Goal: Task Accomplishment & Management: Complete application form

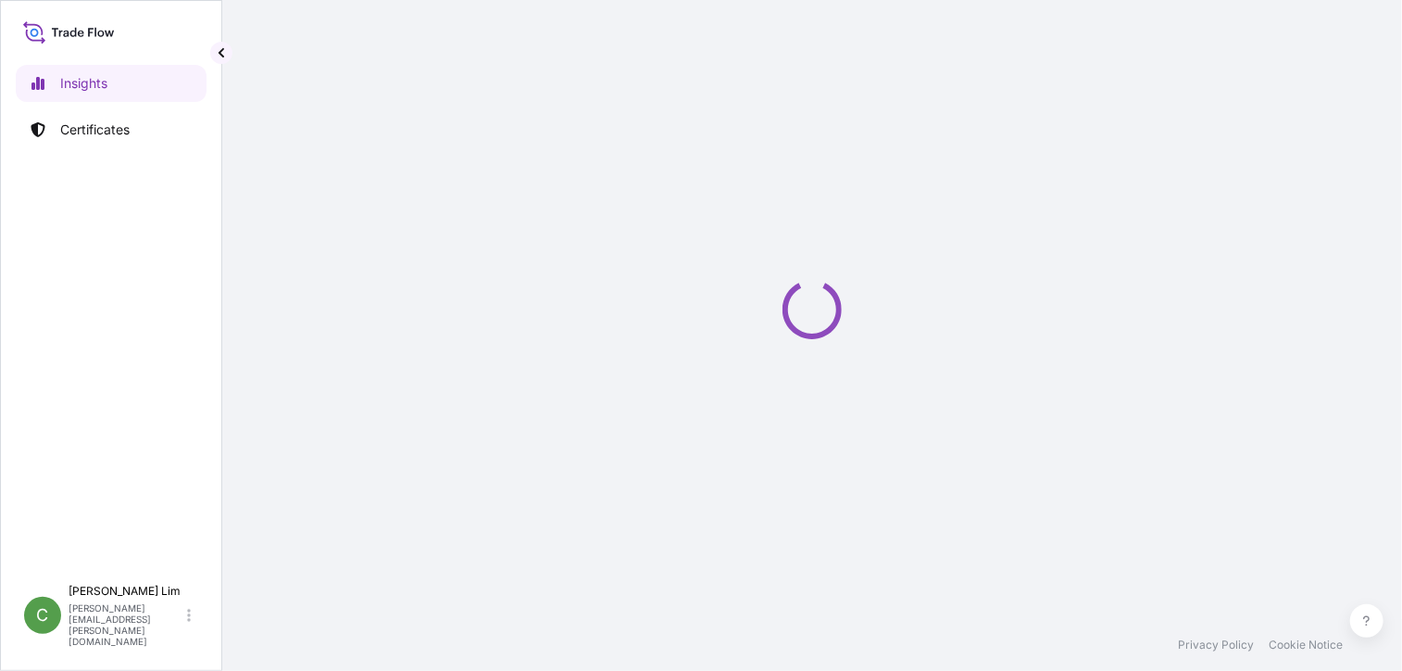
select select "2025"
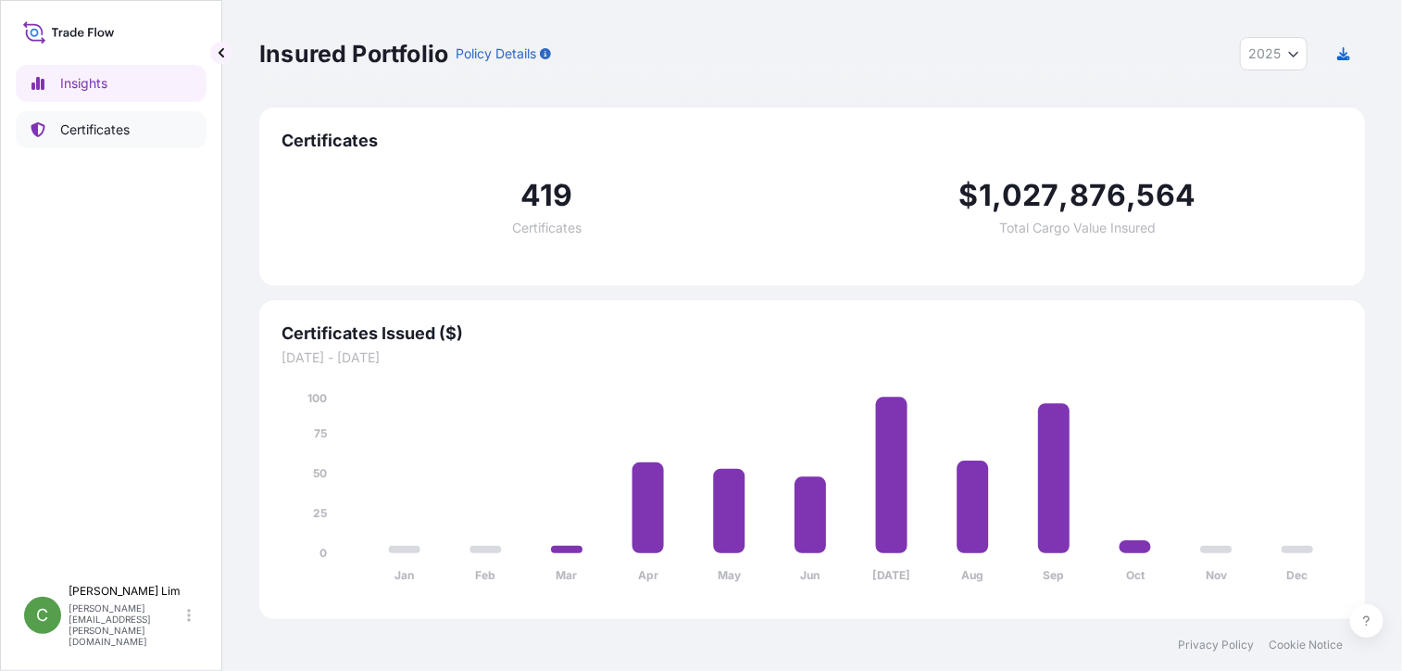
click at [88, 125] on p "Certificates" at bounding box center [94, 129] width 69 height 19
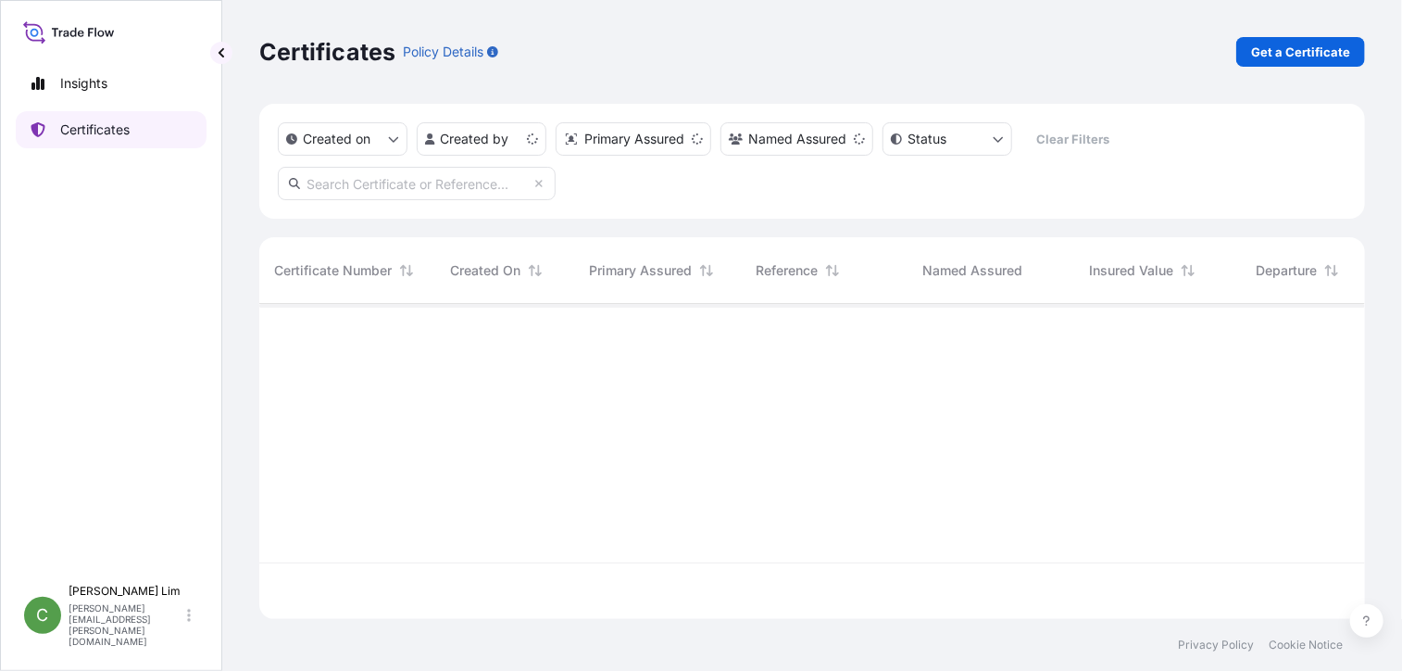
scroll to position [311, 1092]
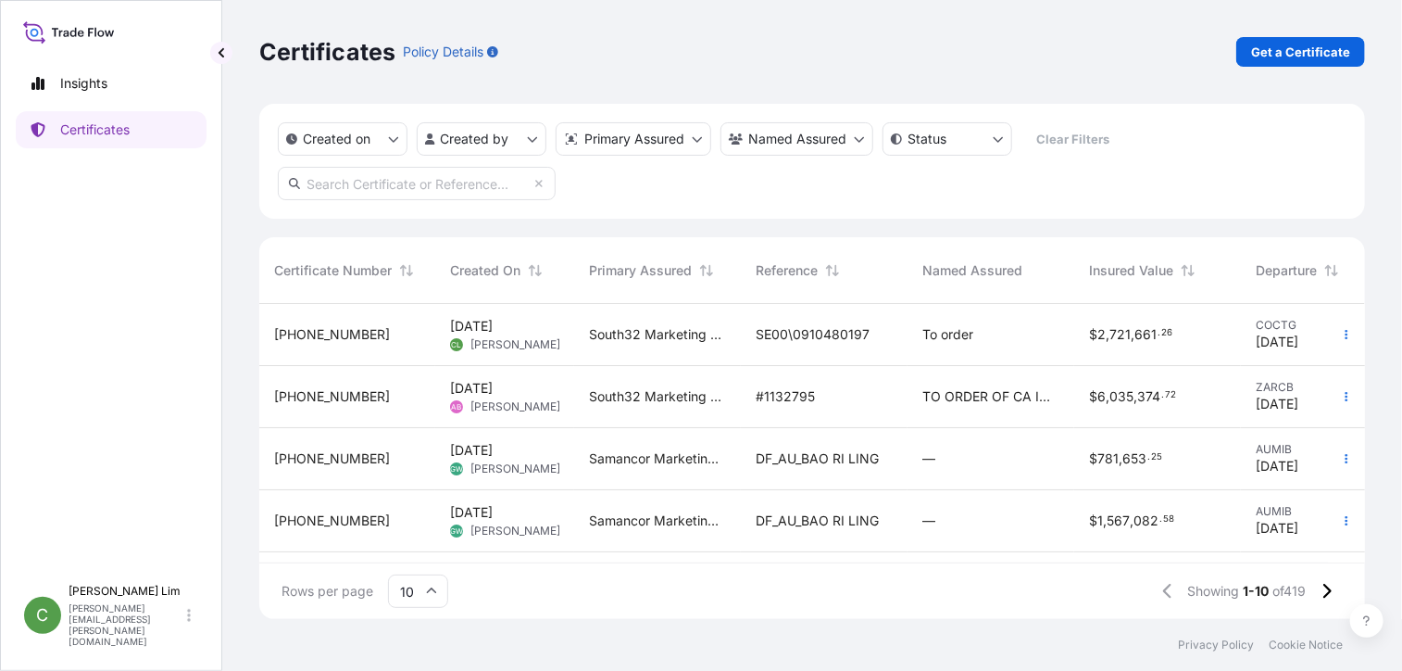
click at [314, 335] on span "[PHONE_NUMBER]" at bounding box center [332, 334] width 116 height 19
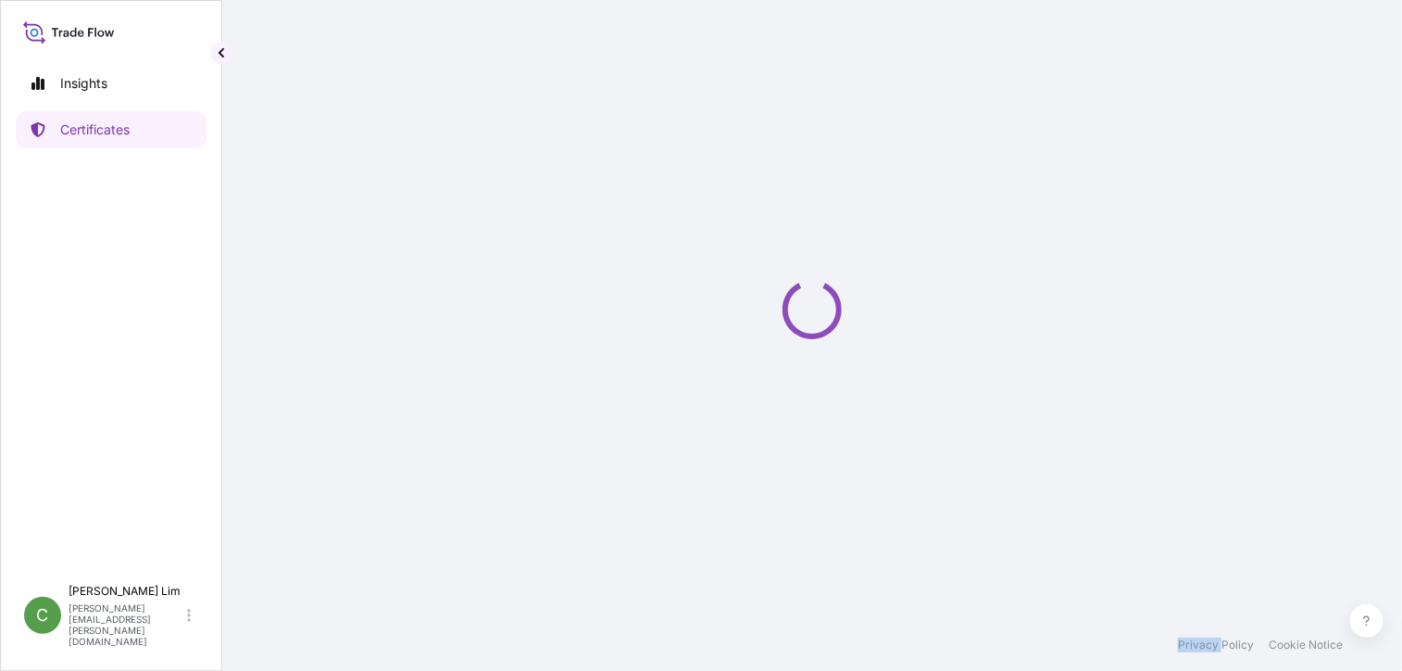
click at [314, 335] on div "Loading" at bounding box center [812, 309] width 1106 height 619
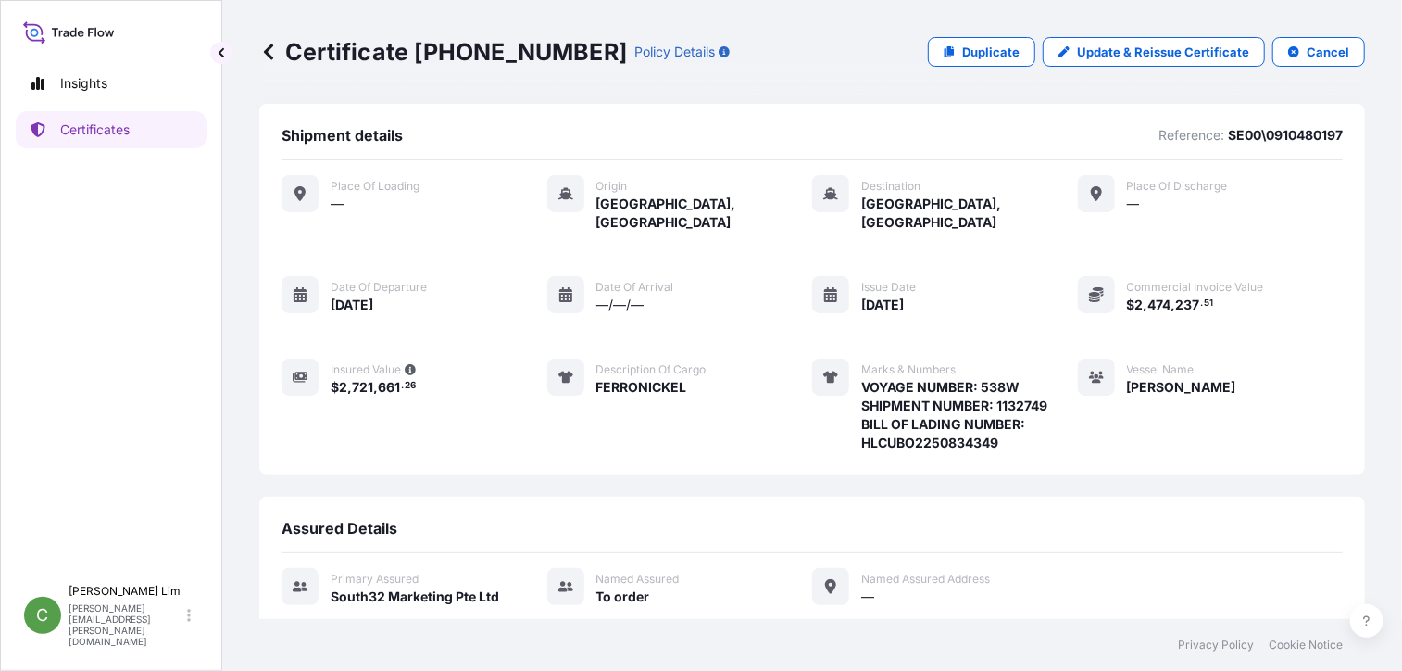
drag, startPoint x: 1364, startPoint y: 152, endPoint x: 1352, endPoint y: 150, distance: 11.3
click at [1364, 152] on div "Certificate [PHONE_NUMBER] Policy Details Duplicate Update & Reissue Certificat…" at bounding box center [812, 309] width 1180 height 619
click at [92, 127] on p "Certificates" at bounding box center [94, 129] width 69 height 19
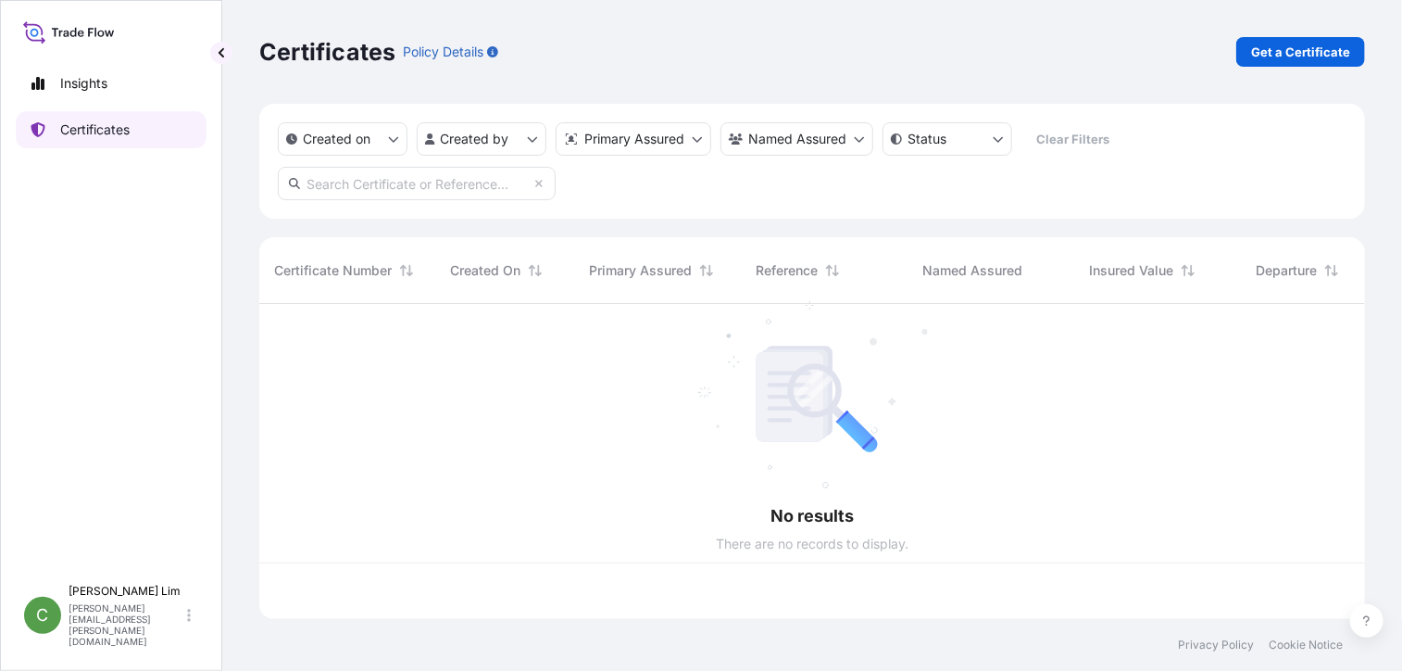
scroll to position [311, 1092]
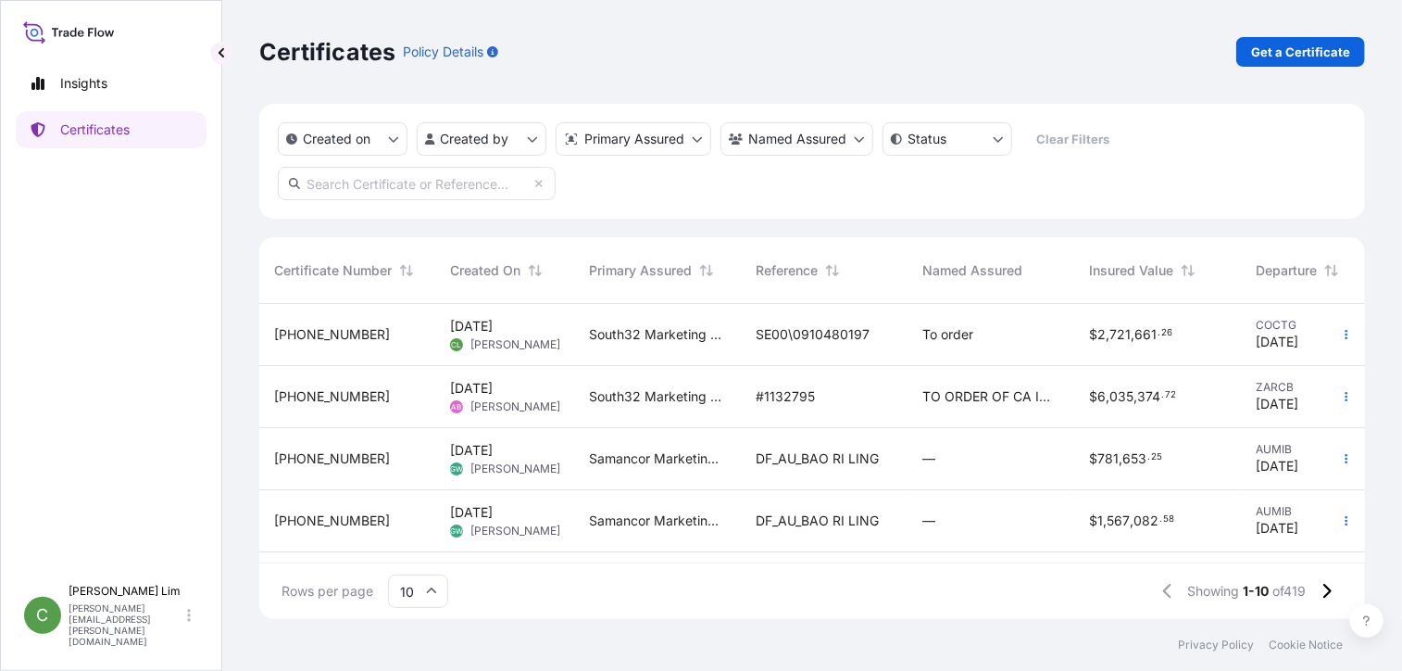
click at [427, 177] on input "text" at bounding box center [417, 183] width 278 height 33
paste input "[PHONE_NUMBER]"
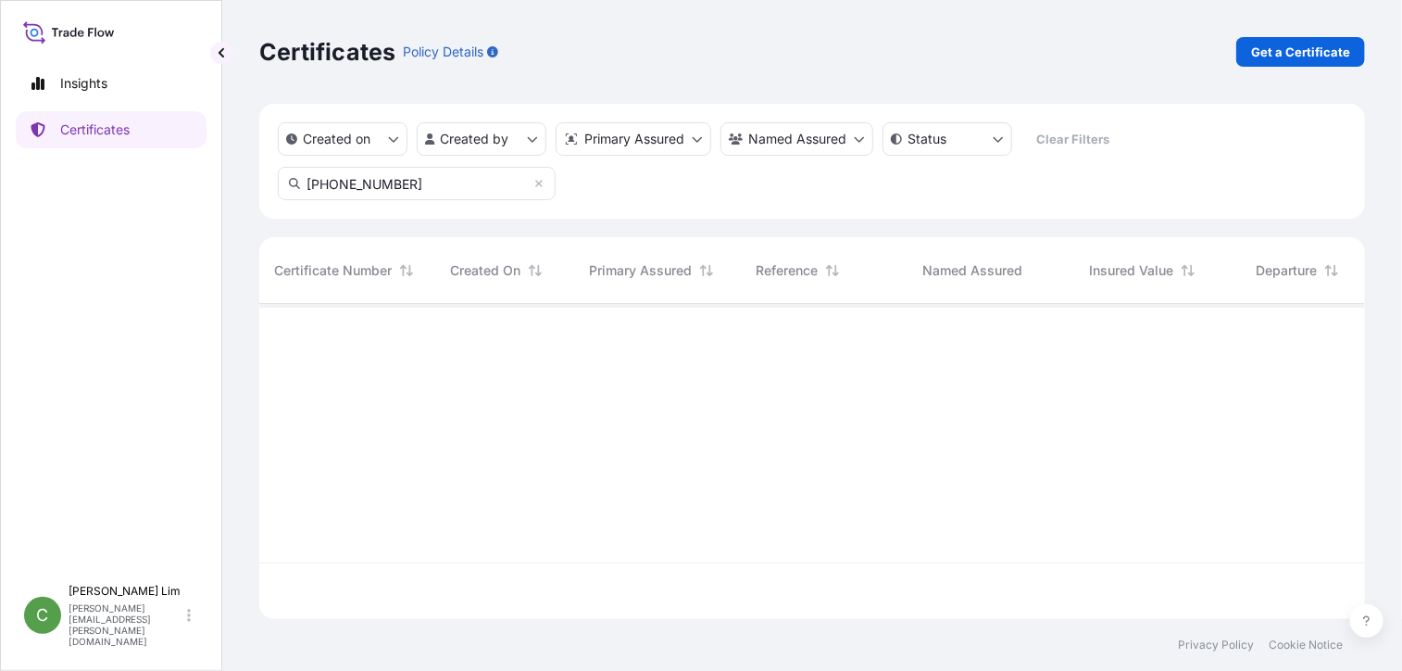
type input "[PHONE_NUMBER]"
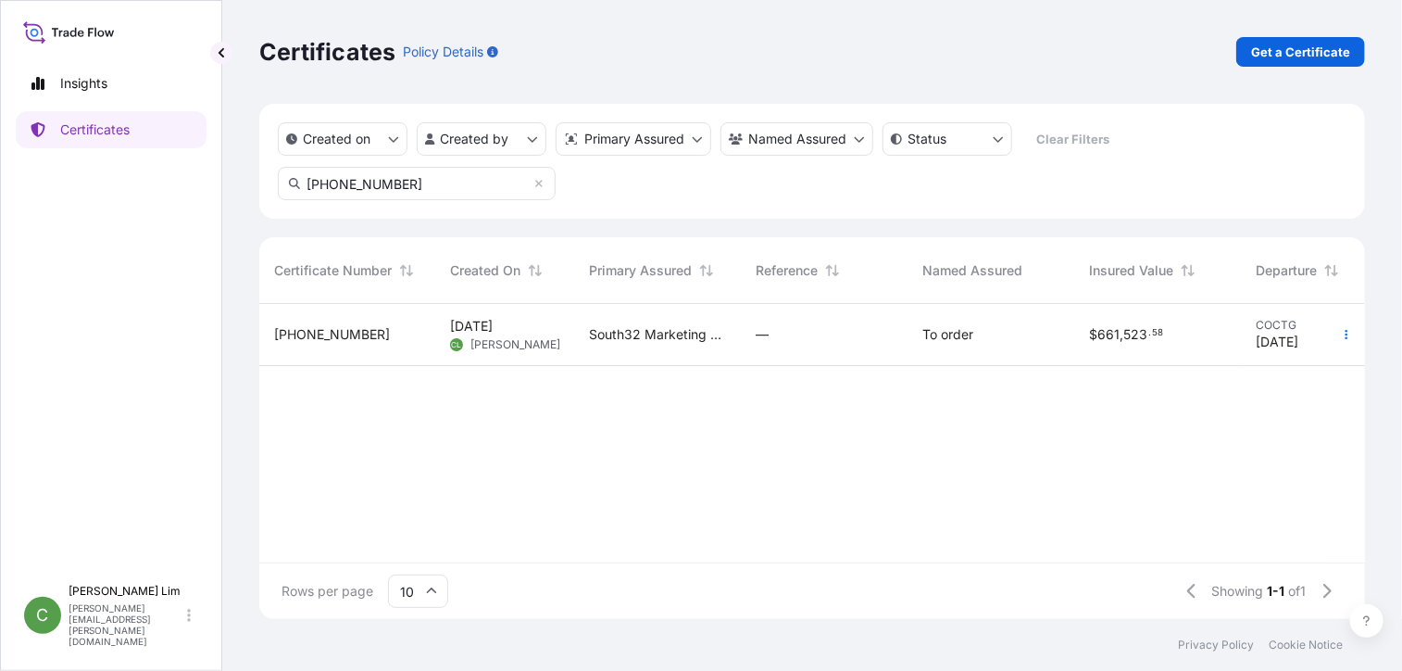
click at [322, 333] on span "[PHONE_NUMBER]" at bounding box center [332, 334] width 116 height 19
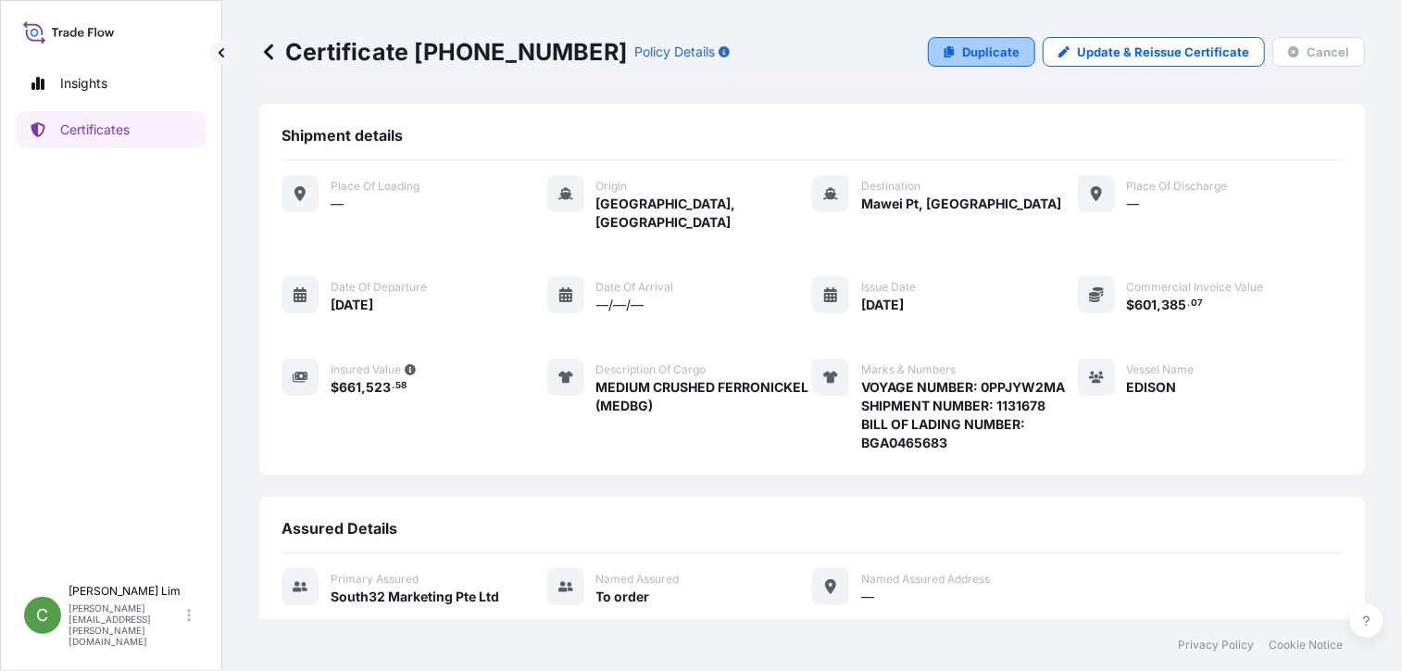
click at [976, 49] on p "Duplicate" at bounding box center [990, 52] width 57 height 19
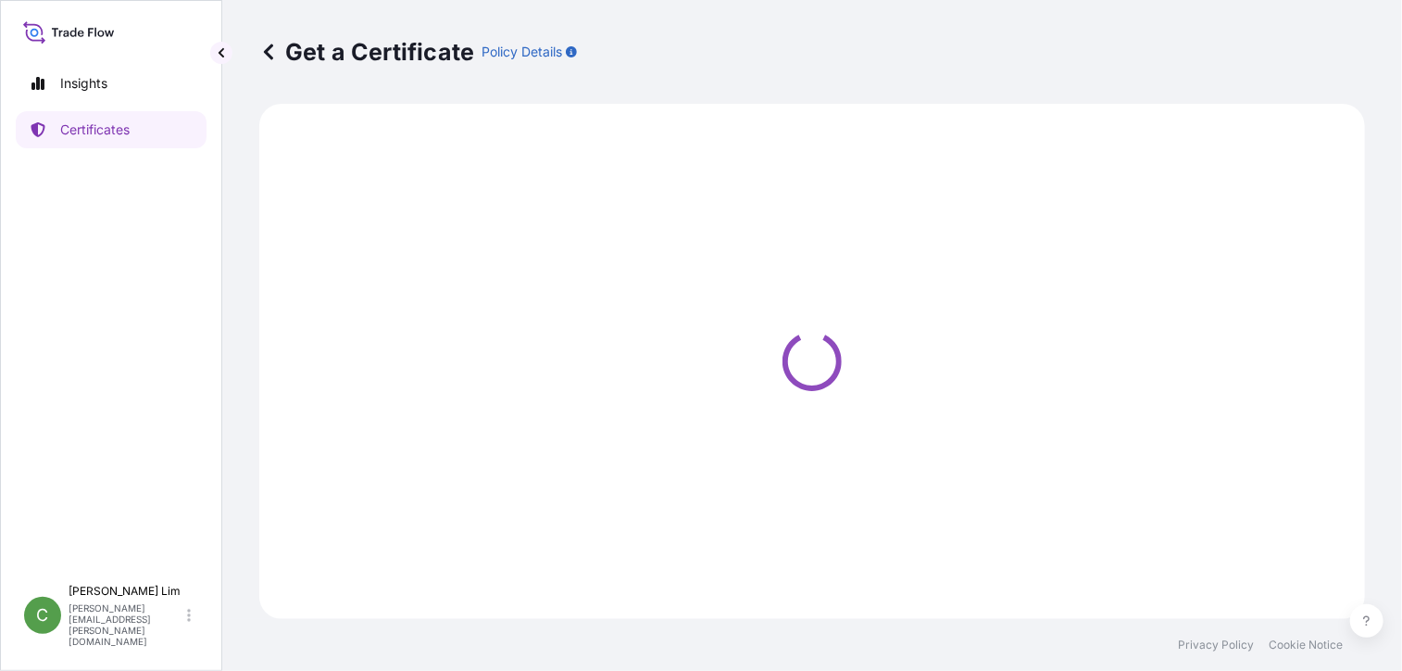
select select "Sea"
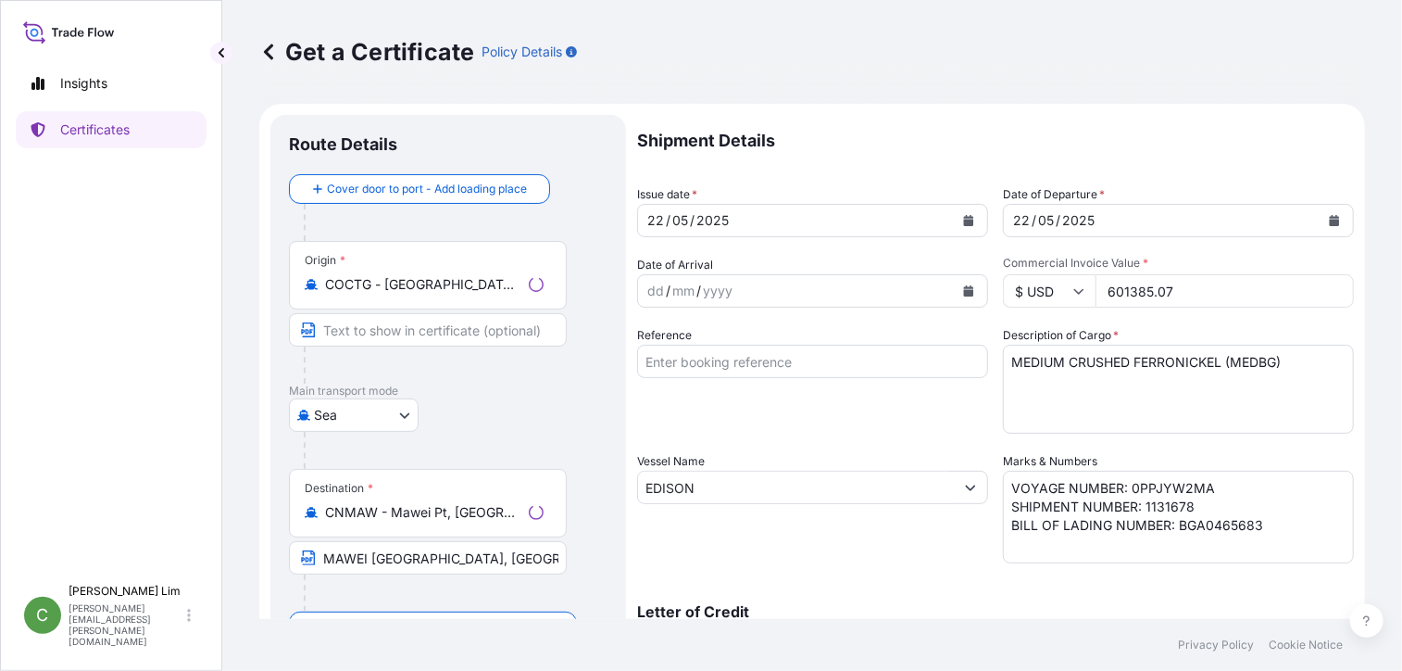
select select "31709"
click at [966, 218] on icon "Calendar" at bounding box center [968, 220] width 11 height 11
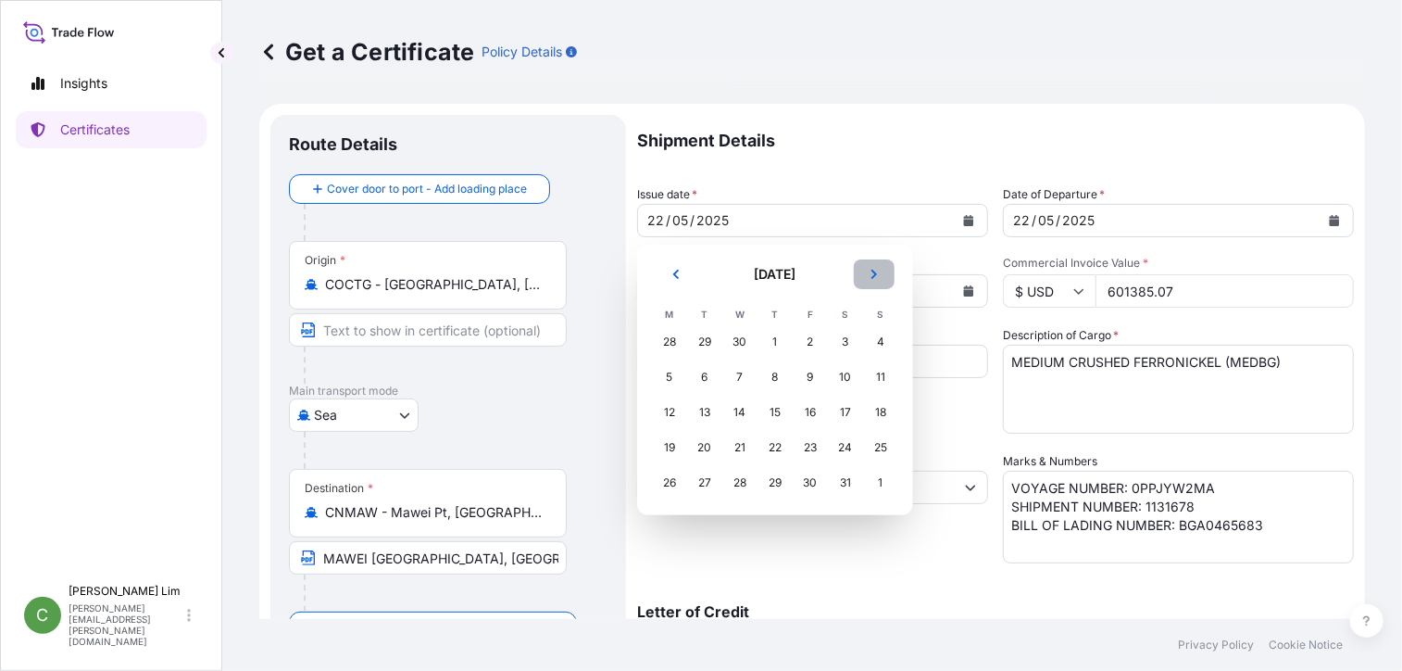
click at [881, 270] on button "Next" at bounding box center [874, 274] width 41 height 30
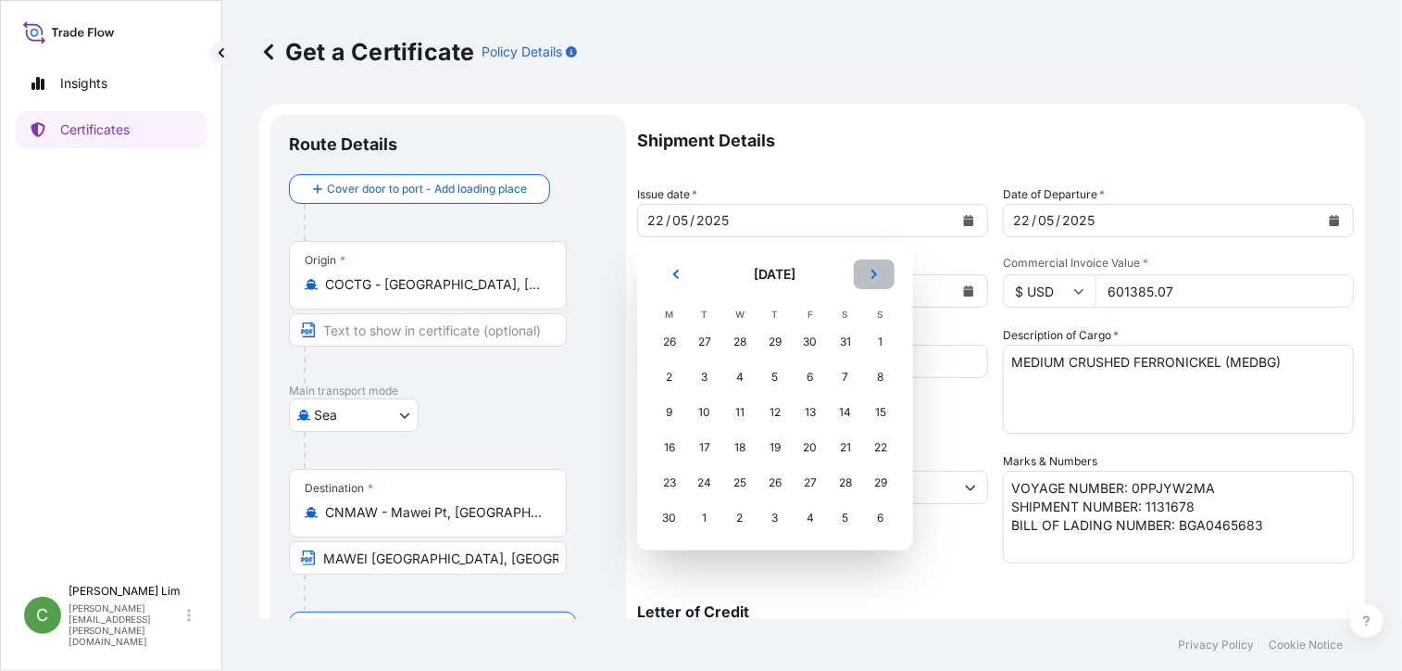
click at [881, 270] on button "Next" at bounding box center [874, 274] width 41 height 30
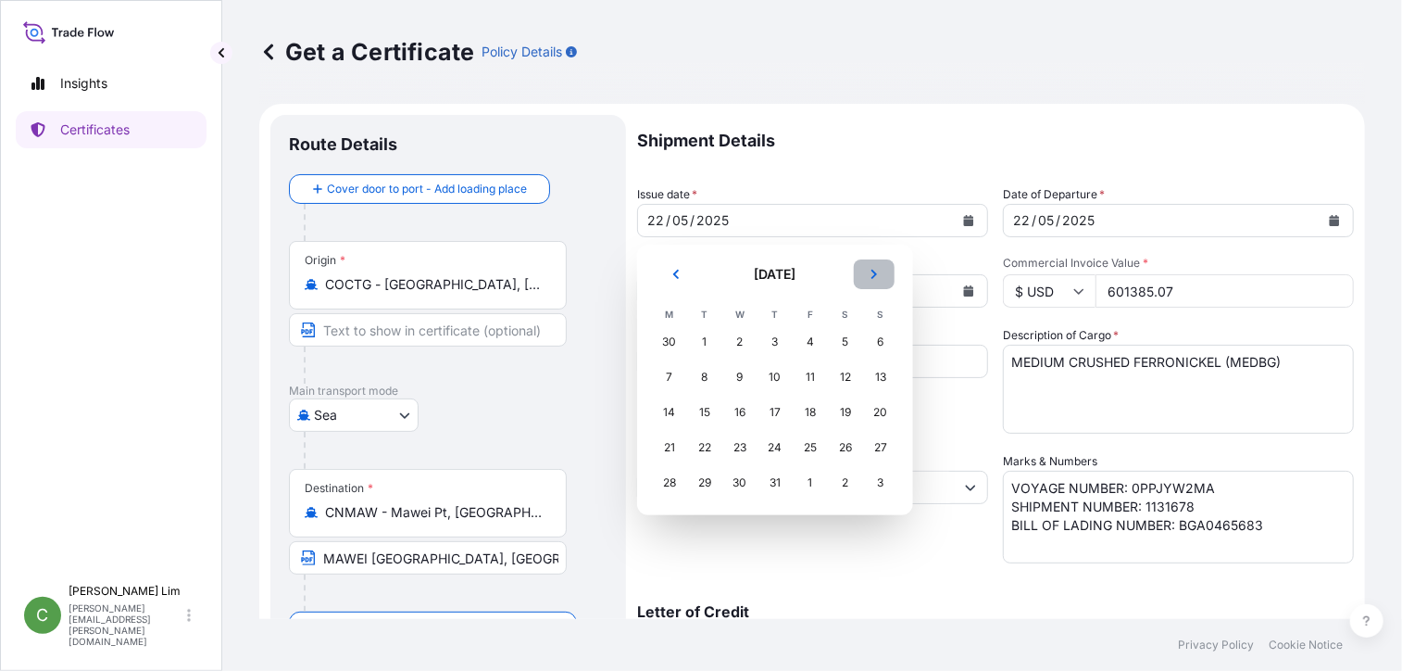
click at [881, 270] on button "Next" at bounding box center [874, 274] width 41 height 30
click at [871, 273] on icon "Next" at bounding box center [874, 274] width 11 height 11
click at [736, 379] on div "8" at bounding box center [739, 376] width 33 height 33
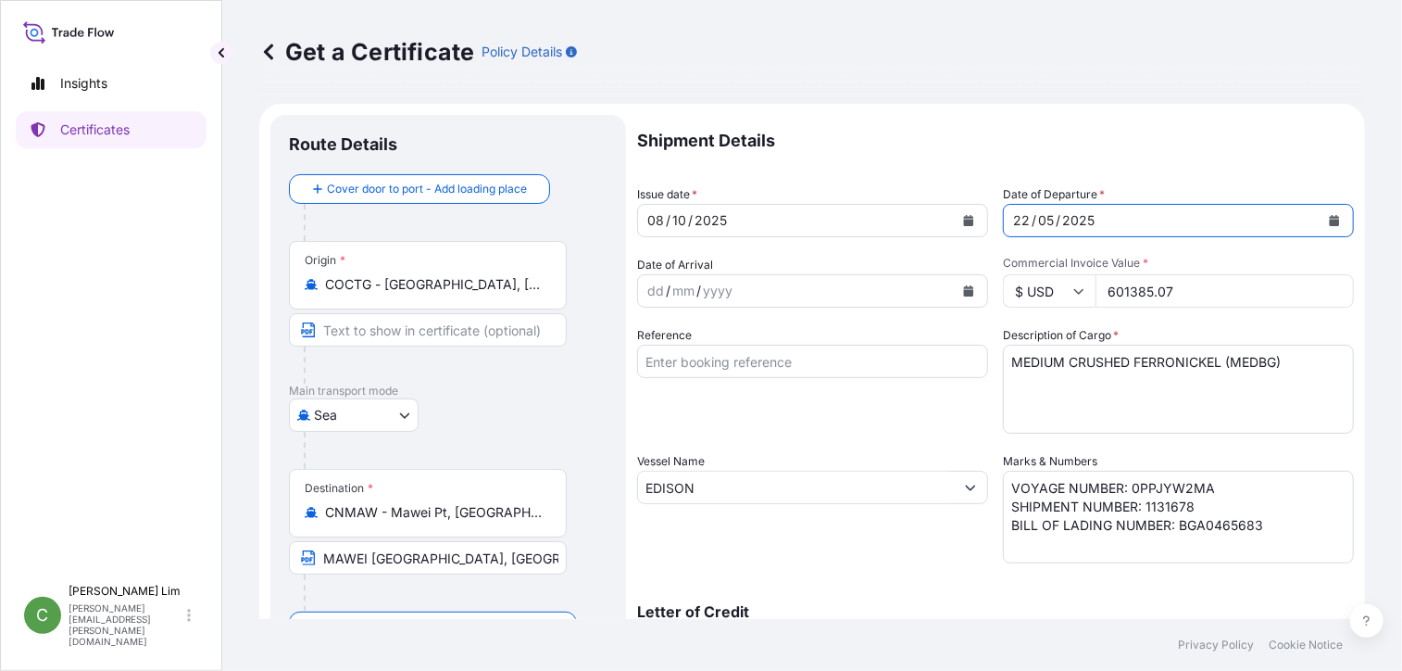
click at [1329, 218] on icon "Calendar" at bounding box center [1334, 220] width 11 height 11
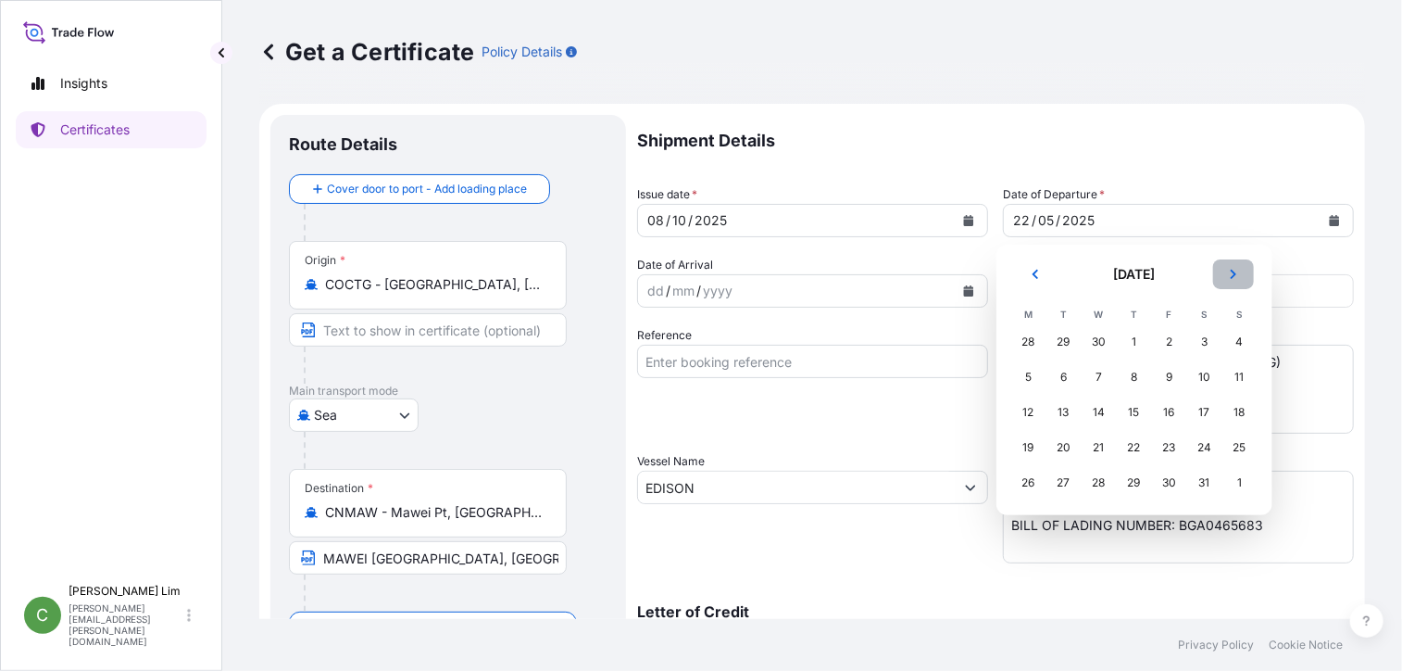
click at [1232, 272] on icon "Next" at bounding box center [1233, 274] width 11 height 11
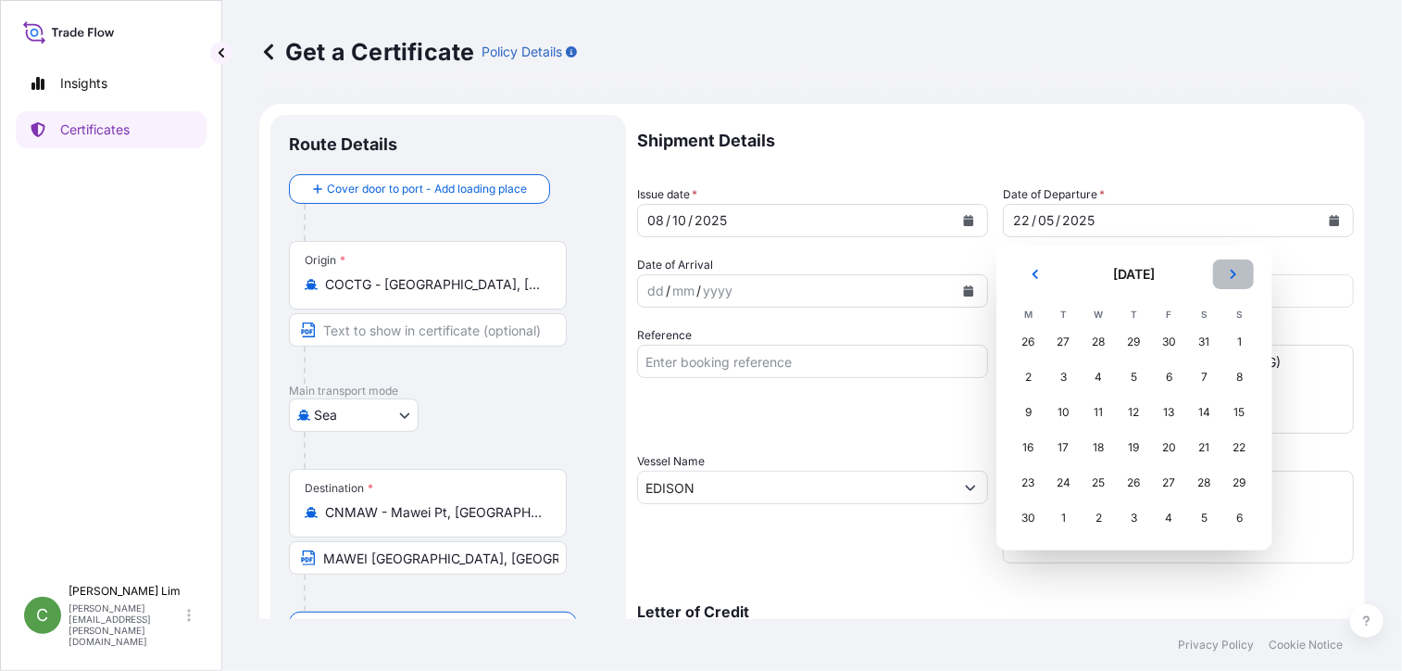
click at [1232, 272] on icon "Next" at bounding box center [1233, 274] width 11 height 11
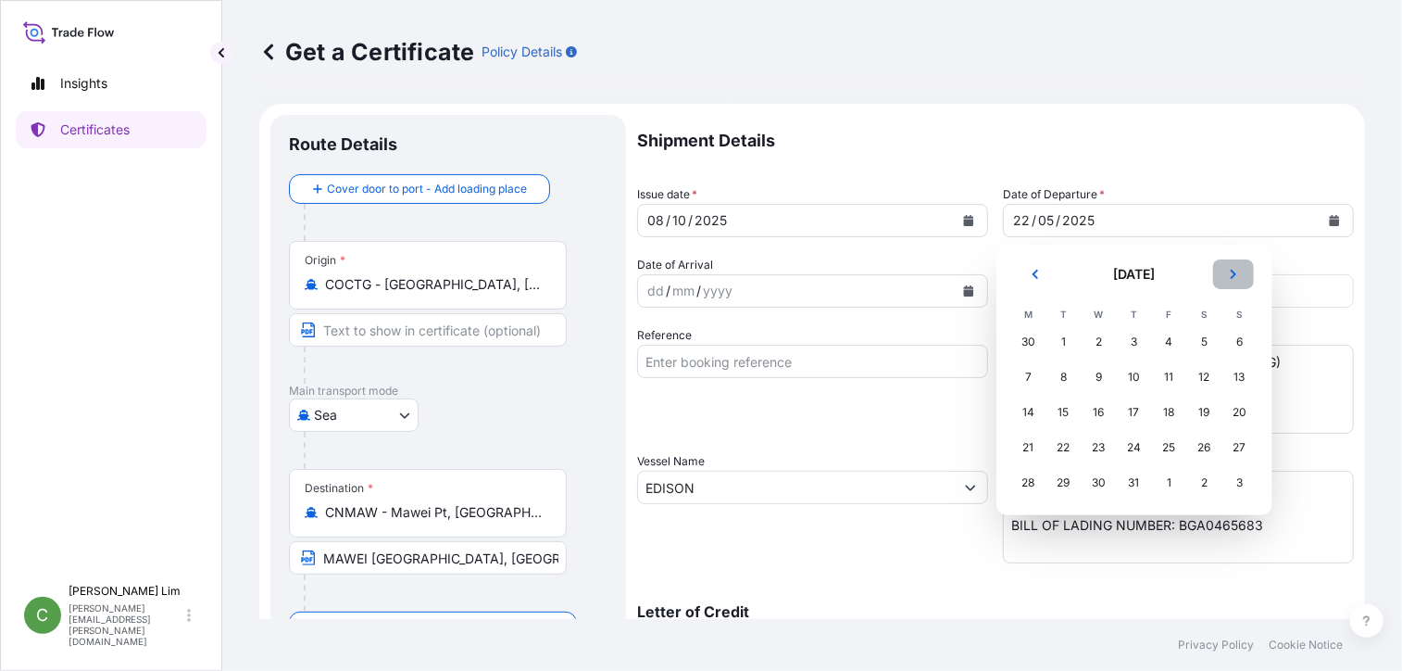
click at [1232, 272] on icon "Next" at bounding box center [1233, 274] width 11 height 11
click at [1093, 377] on div "8" at bounding box center [1099, 376] width 33 height 33
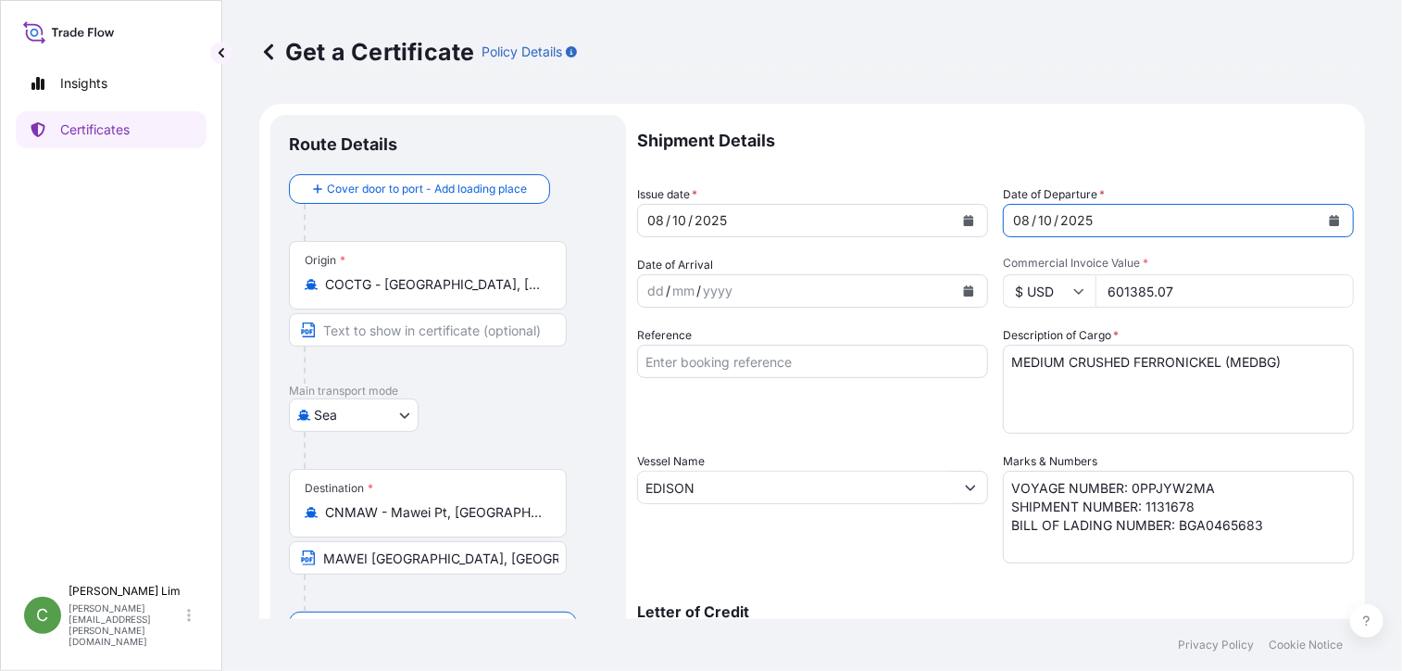
click at [1189, 283] on input "601385.07" at bounding box center [1225, 290] width 258 height 33
drag, startPoint x: 1181, startPoint y: 287, endPoint x: 1100, endPoint y: 293, distance: 81.7
click at [1100, 293] on input "601385.07" at bounding box center [1225, 290] width 258 height 33
paste input "549223.45"
type input "549223.45"
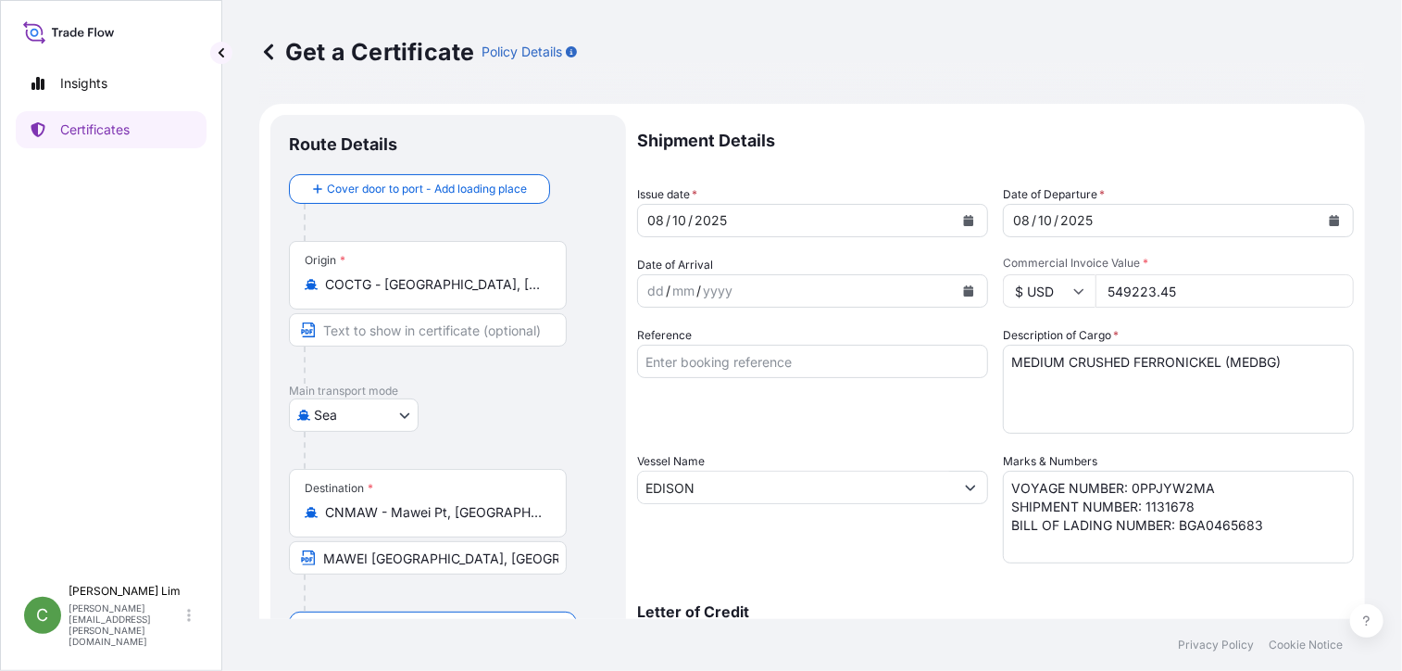
click at [1232, 598] on div "Letter of Credit This shipment has a letter of credit Letter of credit * Letter…" at bounding box center [995, 617] width 717 height 71
drag, startPoint x: 720, startPoint y: 485, endPoint x: 642, endPoint y: 479, distance: 78.1
click at [642, 479] on input "EDISON" at bounding box center [796, 487] width 316 height 33
paste input "[PERSON_NAME]"
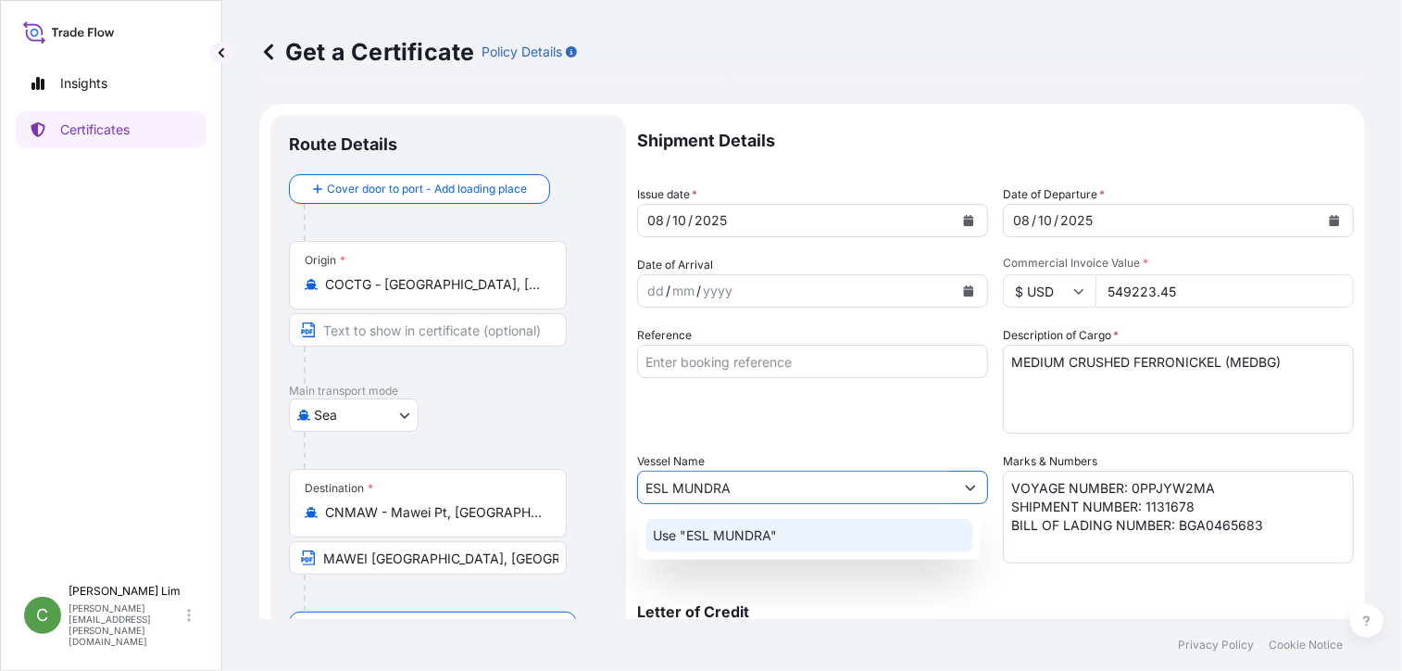
click at [760, 537] on p "Use "ESL MUNDRA"" at bounding box center [715, 535] width 124 height 19
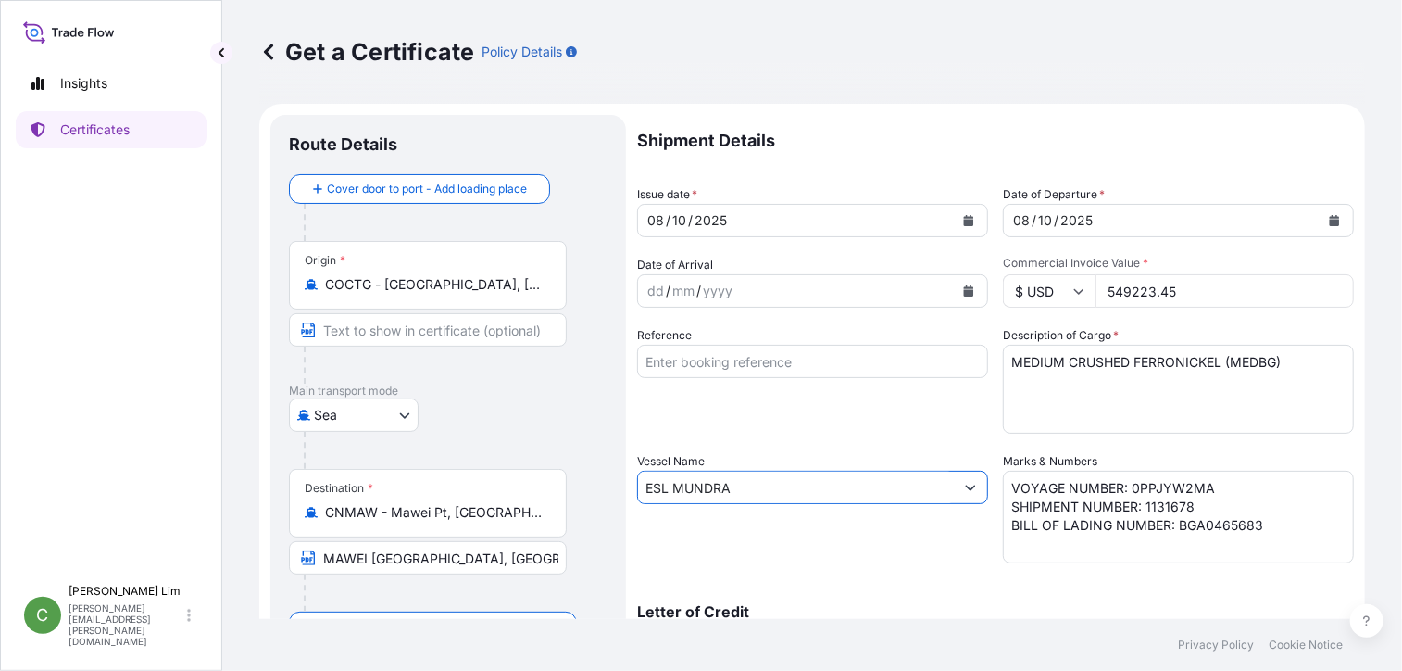
type input "ESL MUNDRA"
click at [1198, 496] on textarea "VOYAGE NUMBER: 0PPJYW2MA SHIPMENT NUMBER: 1131678 BILL OF LADING NUMBER: BGA046…" at bounding box center [1178, 517] width 351 height 93
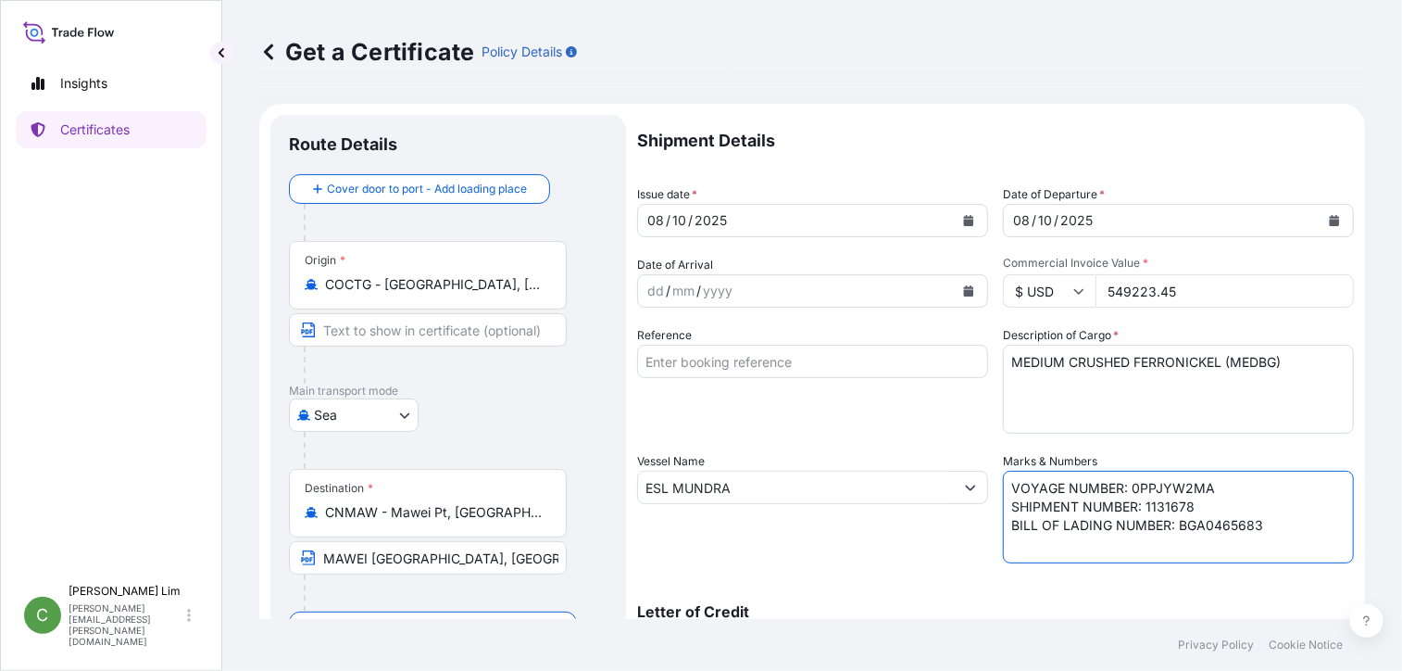
click at [1209, 488] on textarea "VOYAGE NUMBER: 0PPJYW2MA SHIPMENT NUMBER: 1131678 BILL OF LADING NUMBER: BGA046…" at bounding box center [1178, 517] width 351 height 93
paste textarea "0PPLPW2MA"
click at [1214, 509] on textarea "VOYAGE NUMBER: 0PPJYW2MA SHIPMENT NUMBER: 1131678 BILL OF LADING NUMBER: BGA046…" at bounding box center [1178, 517] width 351 height 93
paste textarea "1132930"
click at [1225, 524] on textarea "VOYAGE NUMBER: 0PPJYW2MA SHIPMENT NUMBER: 1131678 BILL OF LADING NUMBER: BGA046…" at bounding box center [1178, 517] width 351 height 93
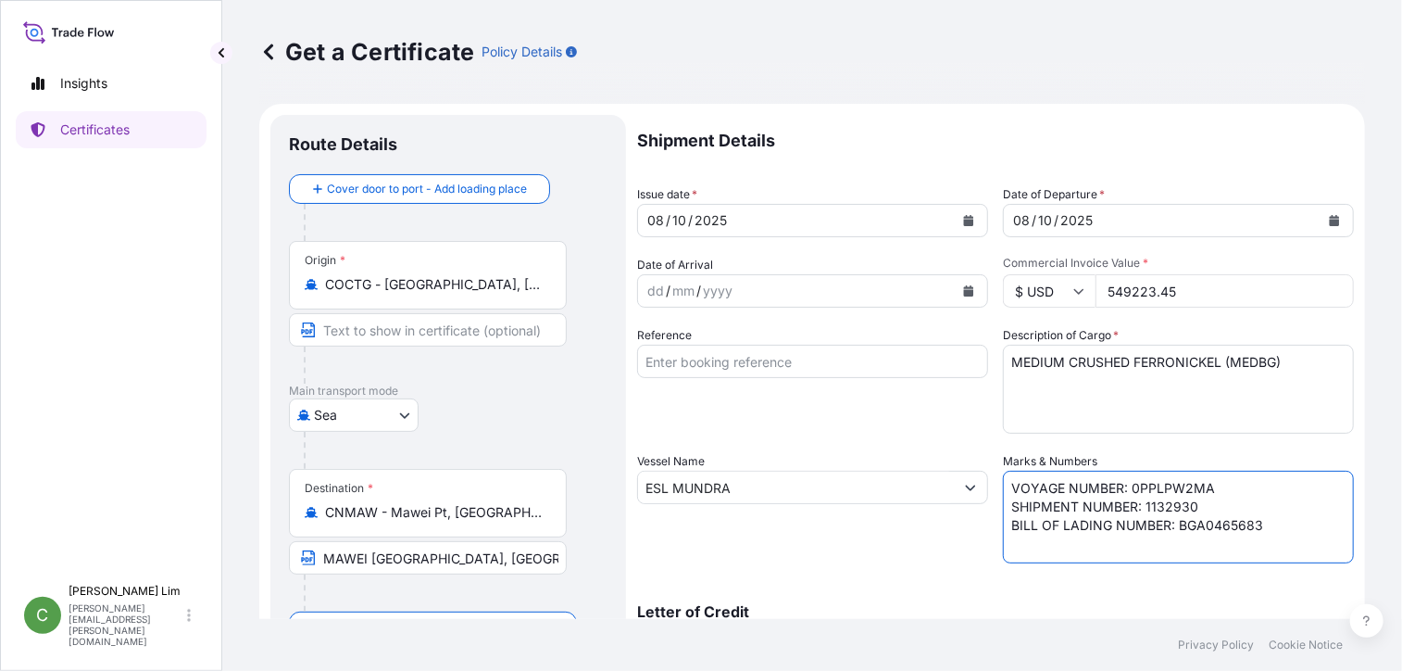
drag, startPoint x: 1175, startPoint y: 527, endPoint x: 1270, endPoint y: 531, distance: 95.5
click at [1270, 531] on textarea "VOYAGE NUMBER: 0PPJYW2MA SHIPMENT NUMBER: 1131678 BILL OF LADING NUMBER: BGA046…" at bounding box center [1178, 517] width 351 height 93
paste textarea "90592"
type textarea "VOYAGE NUMBER: 0PPLPW2MA SHIPMENT NUMBER: 1132930 BILL OF LADING NUMBER: BGA049…"
click at [871, 578] on div "Shipment Details Issue date * [DATE] Date of Departure * [DATE] Date of Arrival…" at bounding box center [995, 486] width 717 height 742
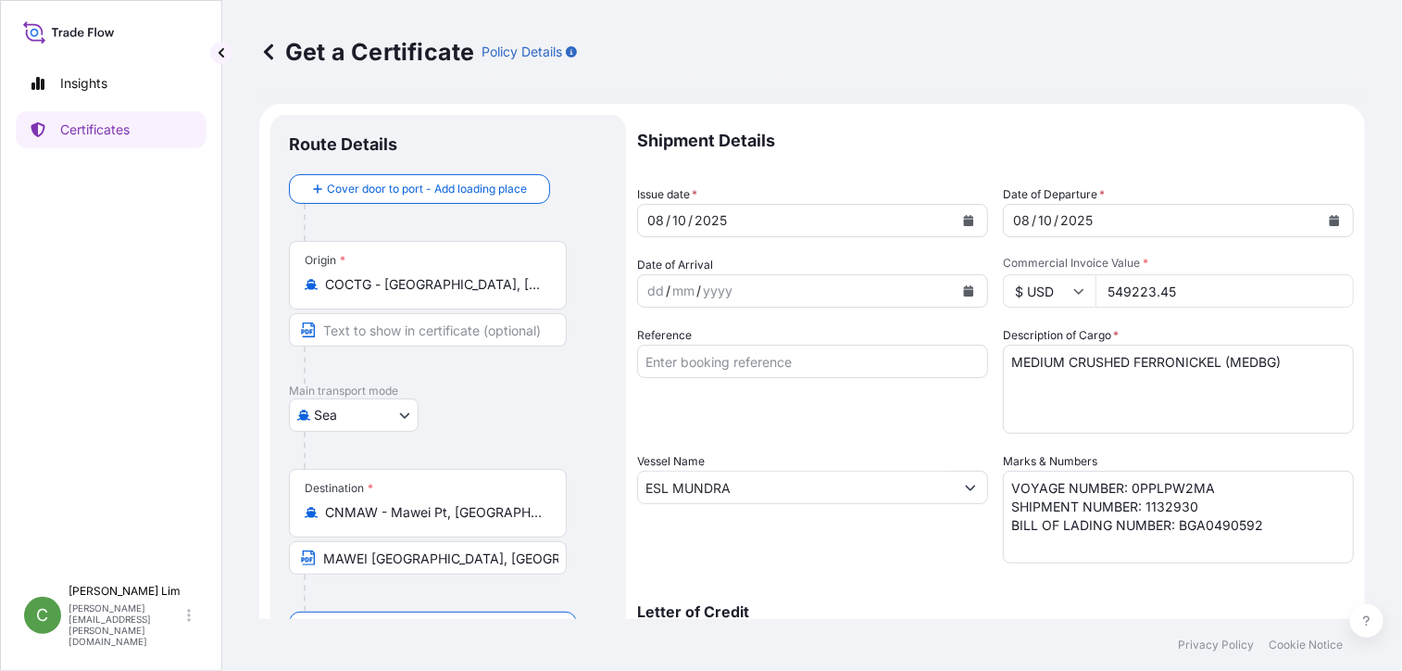
drag, startPoint x: 1292, startPoint y: 594, endPoint x: 1249, endPoint y: 583, distance: 44.9
click at [1292, 594] on div "Letter of Credit This shipment has a letter of credit Letter of credit * Letter…" at bounding box center [995, 617] width 717 height 71
click at [1262, 295] on input "549223.45" at bounding box center [1225, 290] width 258 height 33
click at [1364, 374] on div "Get a Certificate Policy Details Route Details Cover door to port - Add loading…" at bounding box center [812, 309] width 1180 height 619
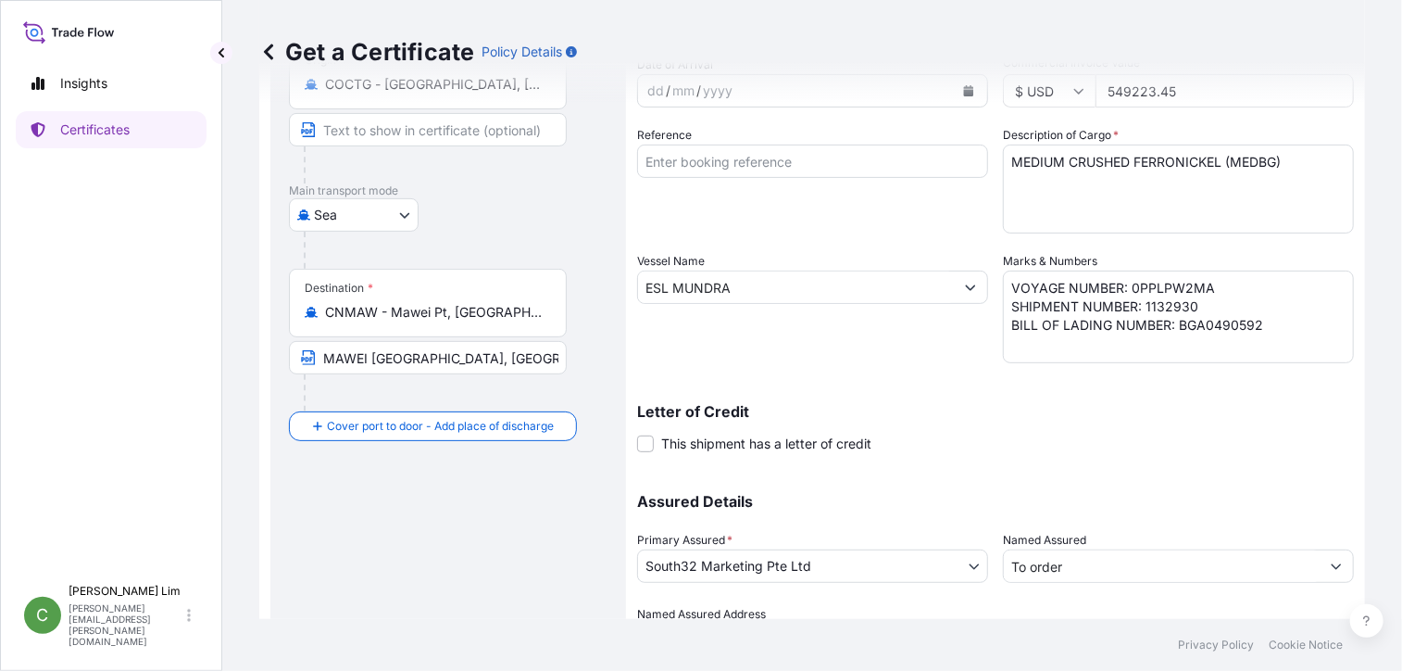
scroll to position [300, 0]
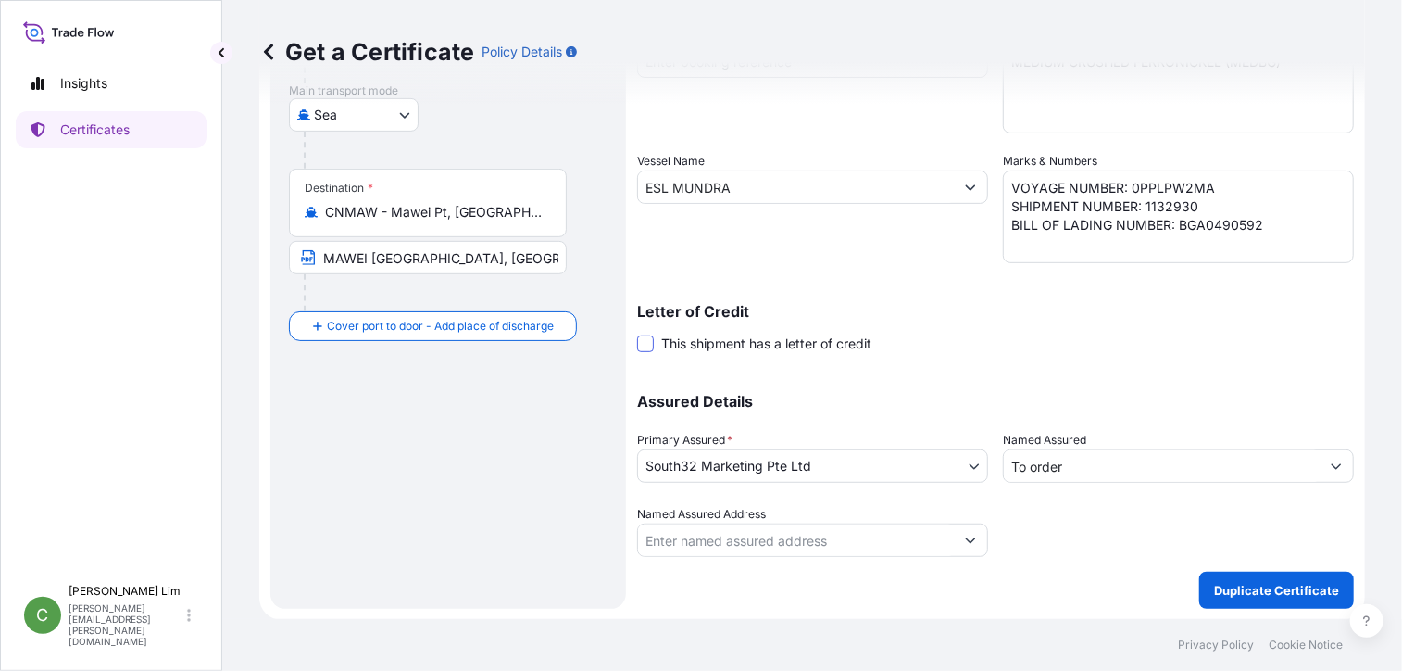
click at [645, 344] on span at bounding box center [645, 343] width 17 height 17
click at [637, 333] on input "This shipment has a letter of credit" at bounding box center [637, 333] width 0 height 0
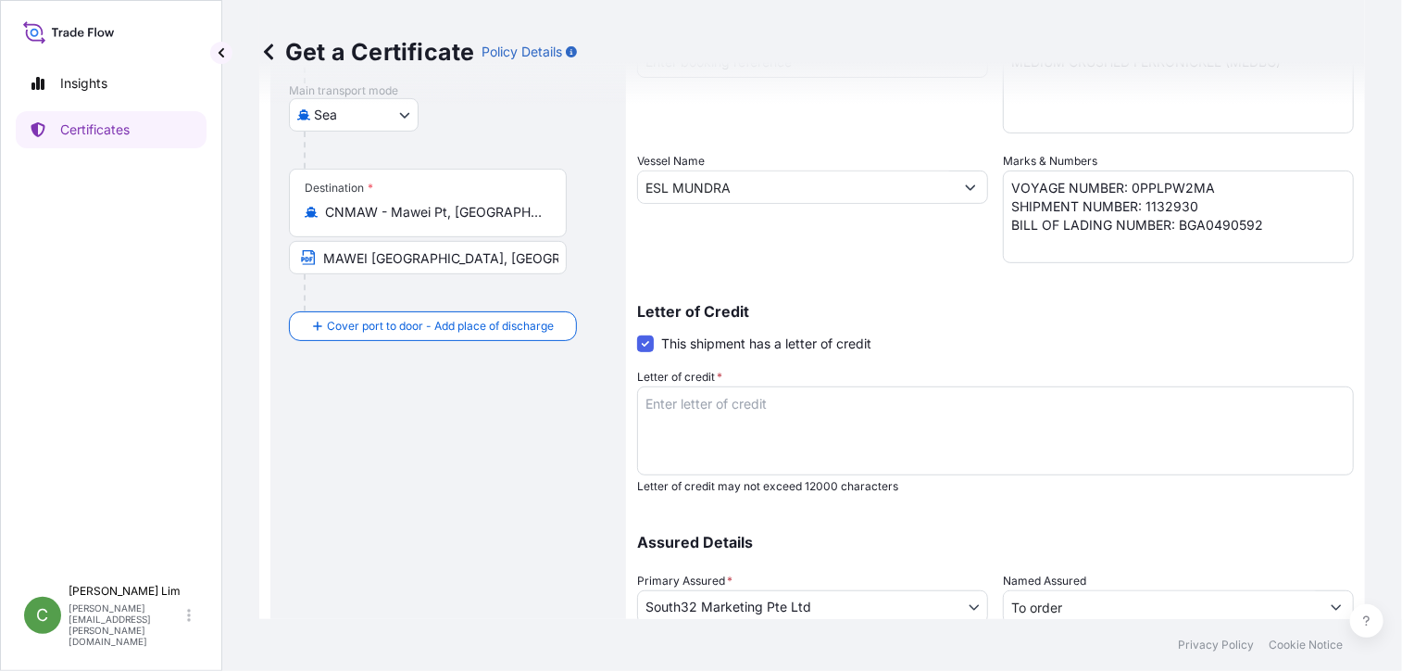
click at [660, 396] on textarea "Letter of credit *" at bounding box center [995, 430] width 717 height 89
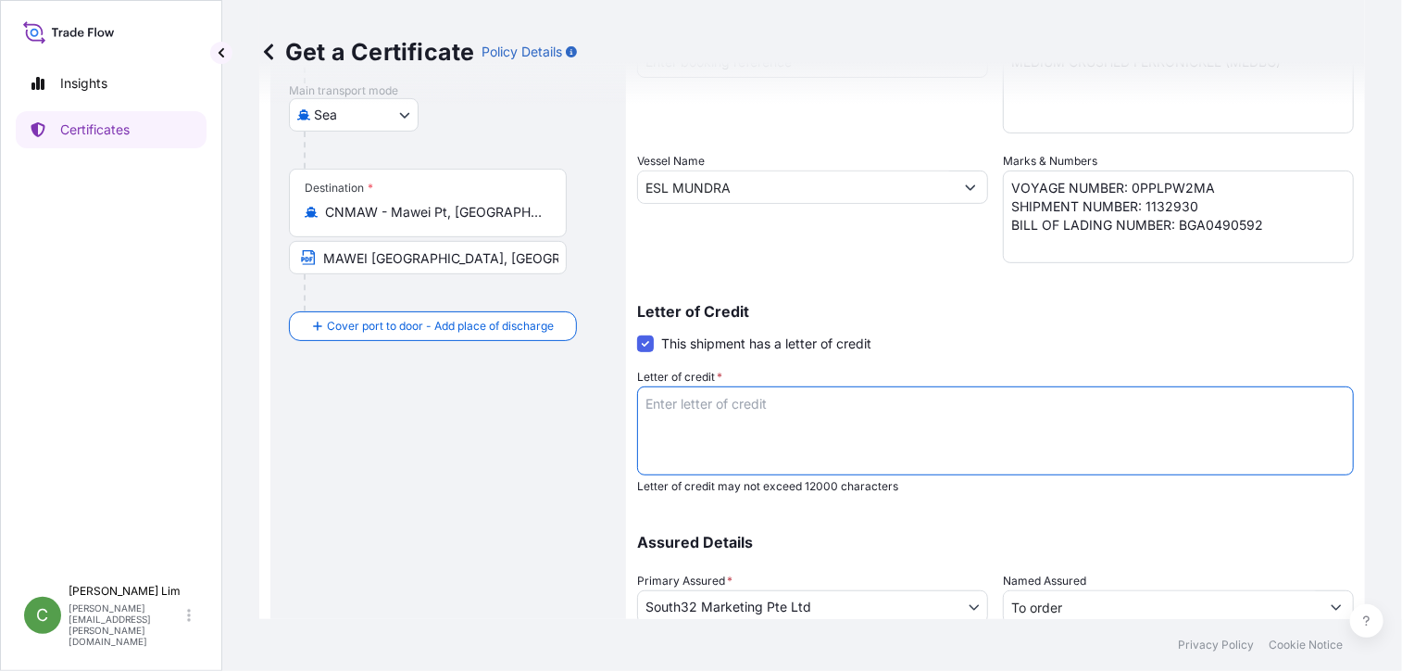
paste textarea "CLAIMS PAYABLE IN [GEOGRAPHIC_DATA] IN USD, MADE OUT TO ORDER AND BLANK ENDORSE…"
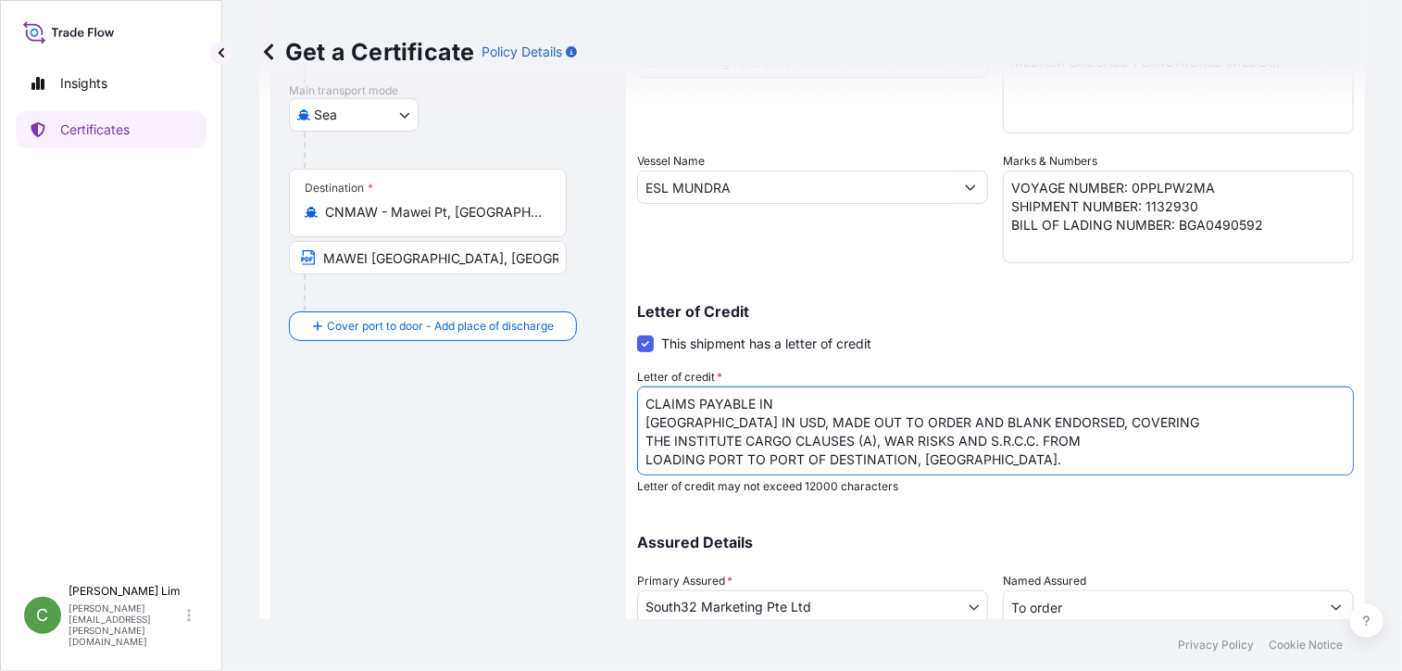
click at [808, 403] on textarea "CLAIMS PAYABLE IN [GEOGRAPHIC_DATA] IN USD, MADE OUT TO ORDER AND BLANK ENDORSE…" at bounding box center [995, 430] width 717 height 89
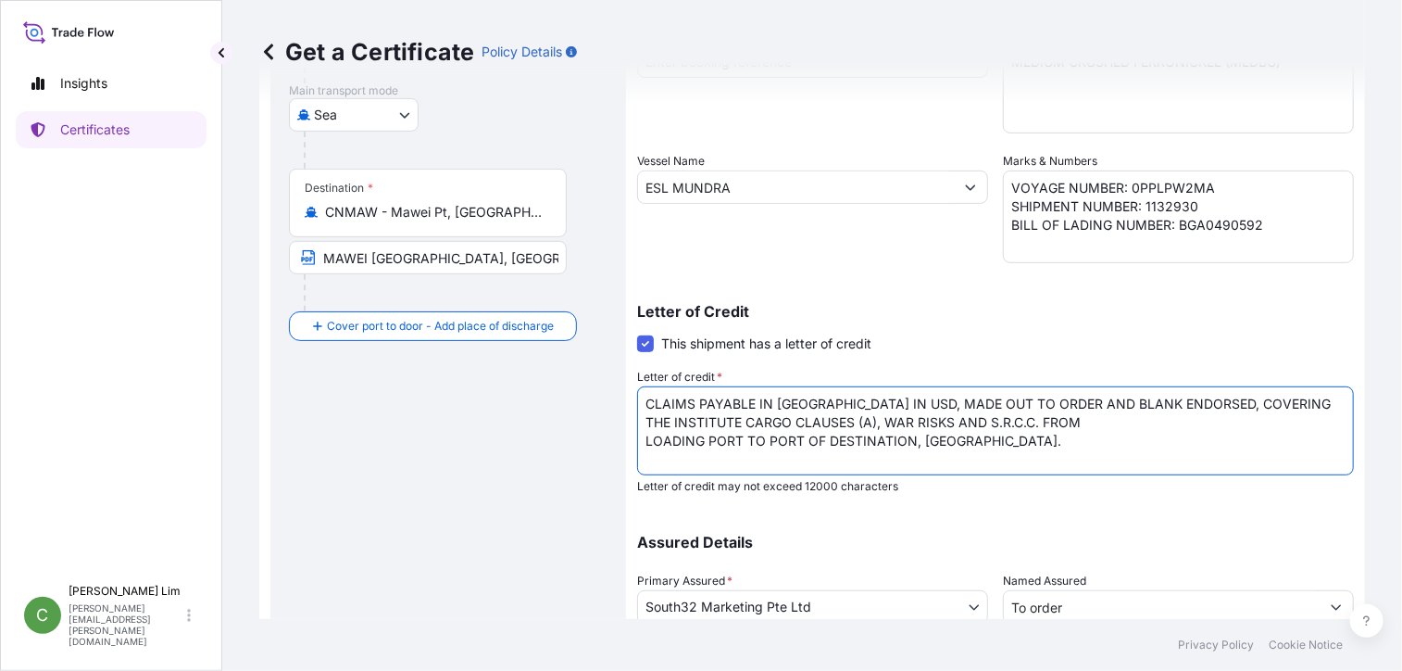
click at [643, 421] on textarea "CLAIMS PAYABLE IN [GEOGRAPHIC_DATA] IN USD, MADE OUT TO ORDER AND BLANK ENDORSE…" at bounding box center [995, 430] width 717 height 89
click at [646, 440] on textarea "CLAIMS PAYABLE IN [GEOGRAPHIC_DATA] IN USD, MADE OUT TO ORDER AND BLANK ENDORSE…" at bounding box center [995, 430] width 717 height 89
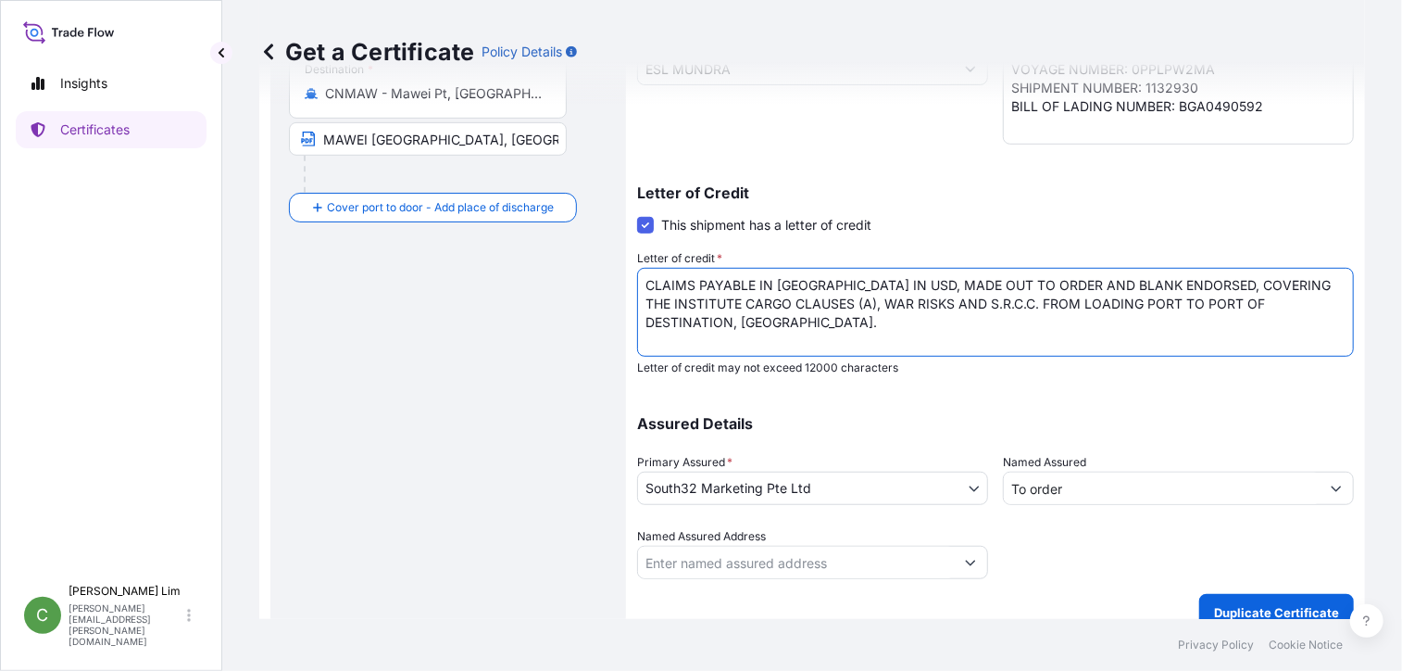
scroll to position [441, 0]
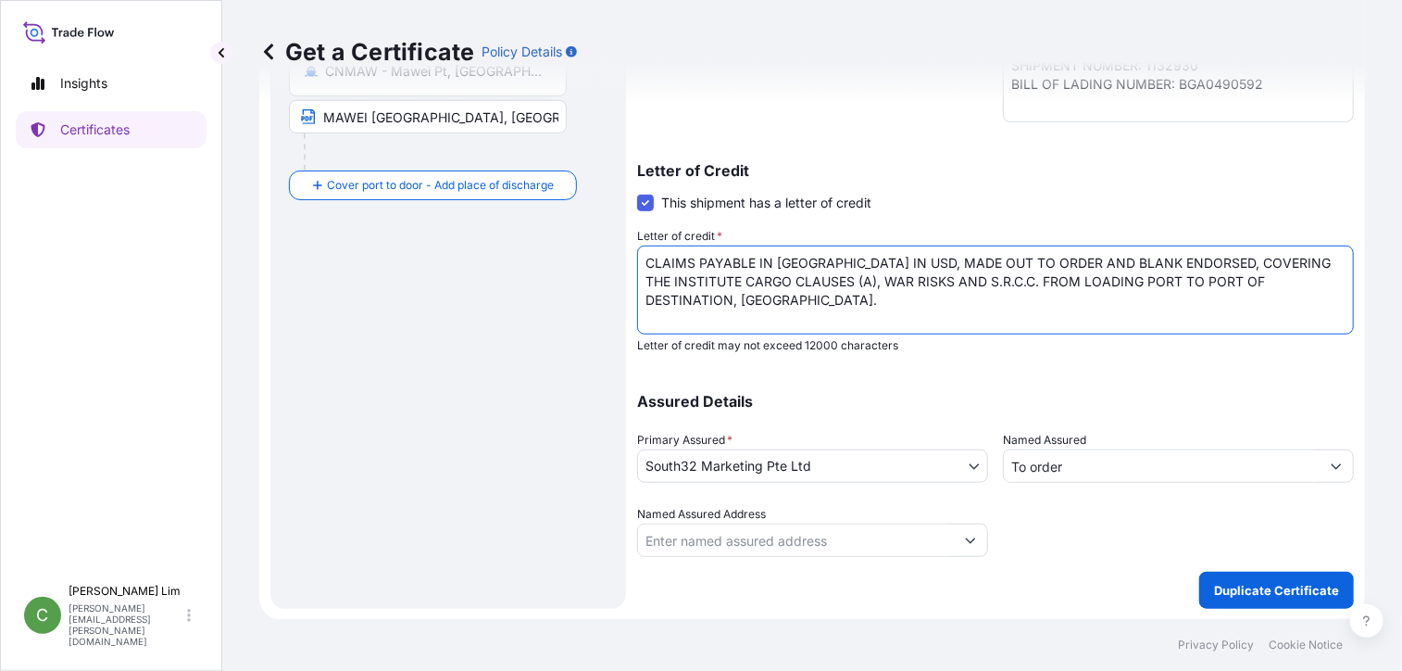
type textarea "CLAIMS PAYABLE IN [GEOGRAPHIC_DATA] IN USD, MADE OUT TO ORDER AND BLANK ENDORSE…"
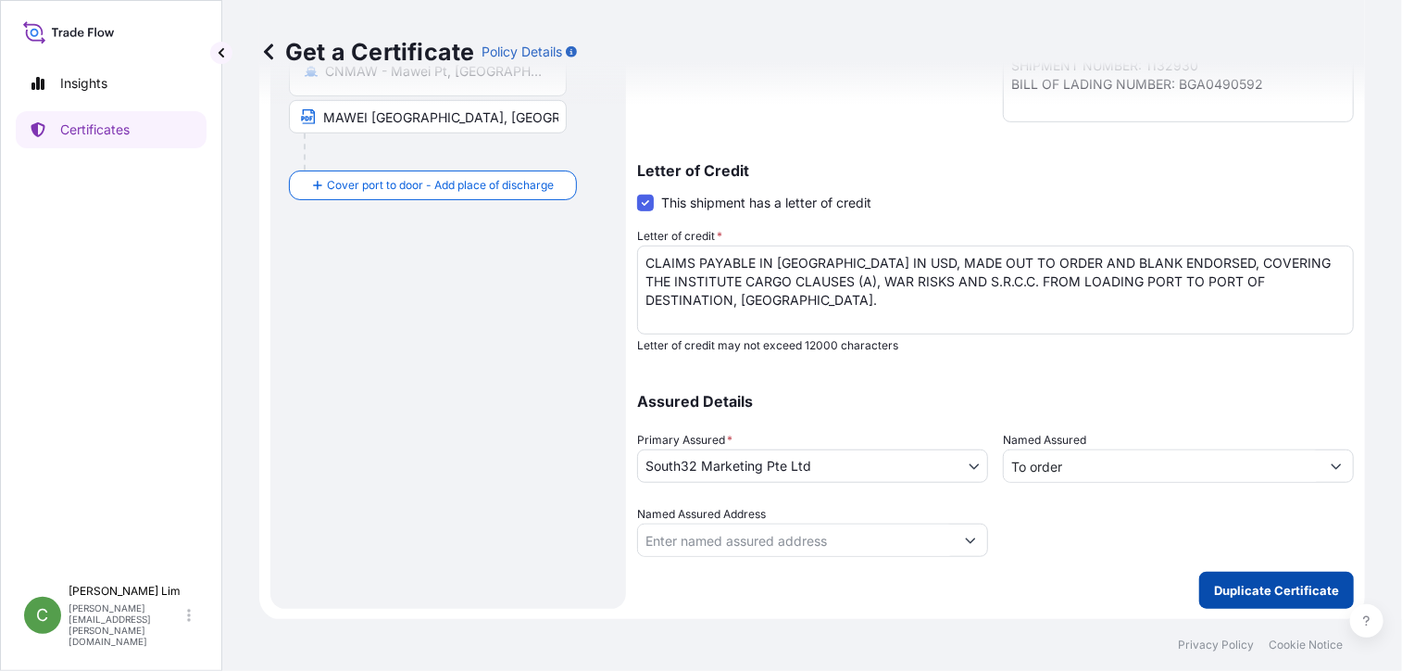
click at [1272, 594] on p "Duplicate Certificate" at bounding box center [1276, 590] width 125 height 19
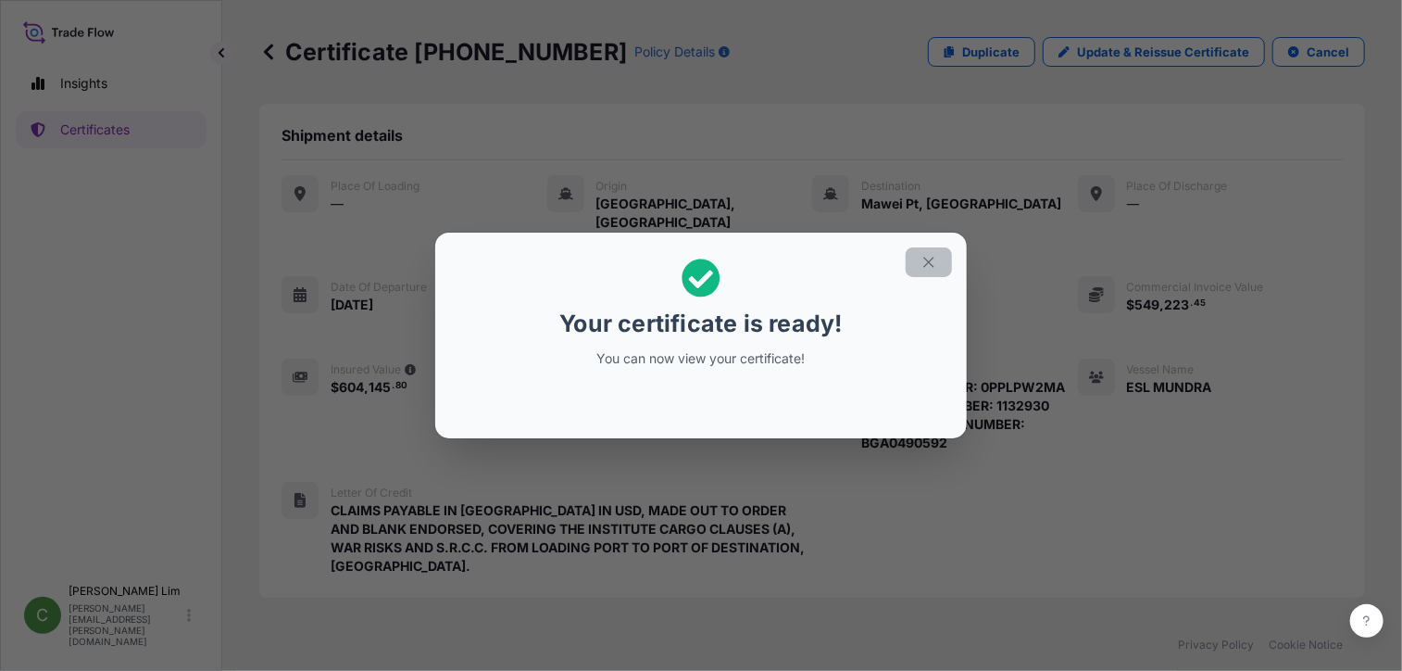
click at [923, 259] on icon "button" at bounding box center [929, 262] width 17 height 17
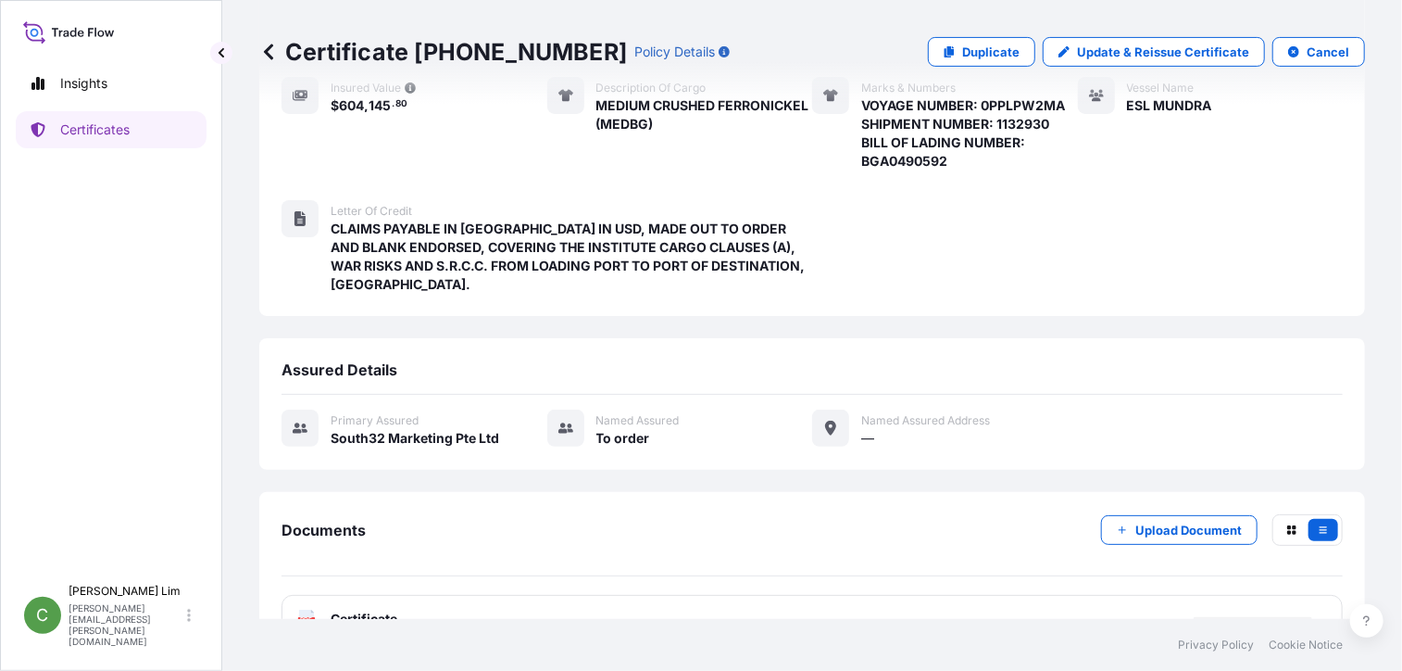
scroll to position [285, 0]
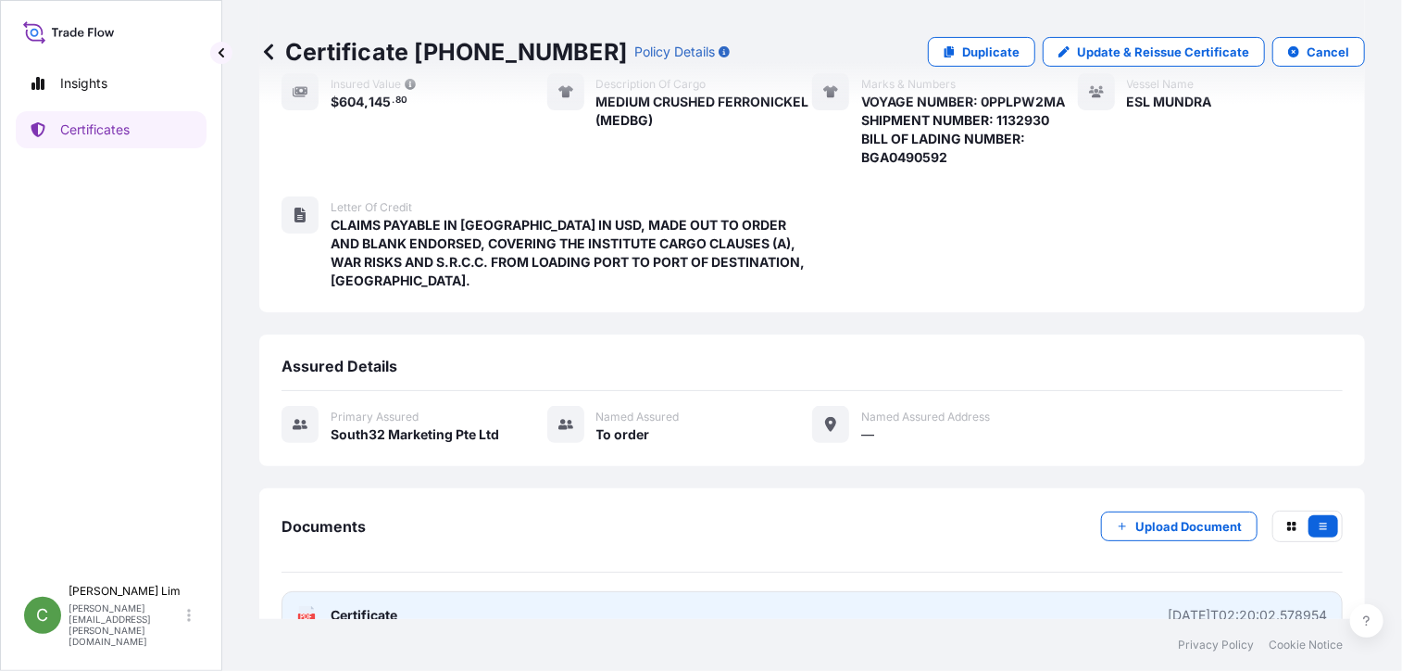
click at [368, 606] on span "Certificate" at bounding box center [364, 615] width 67 height 19
